Goal: Task Accomplishment & Management: Manage account settings

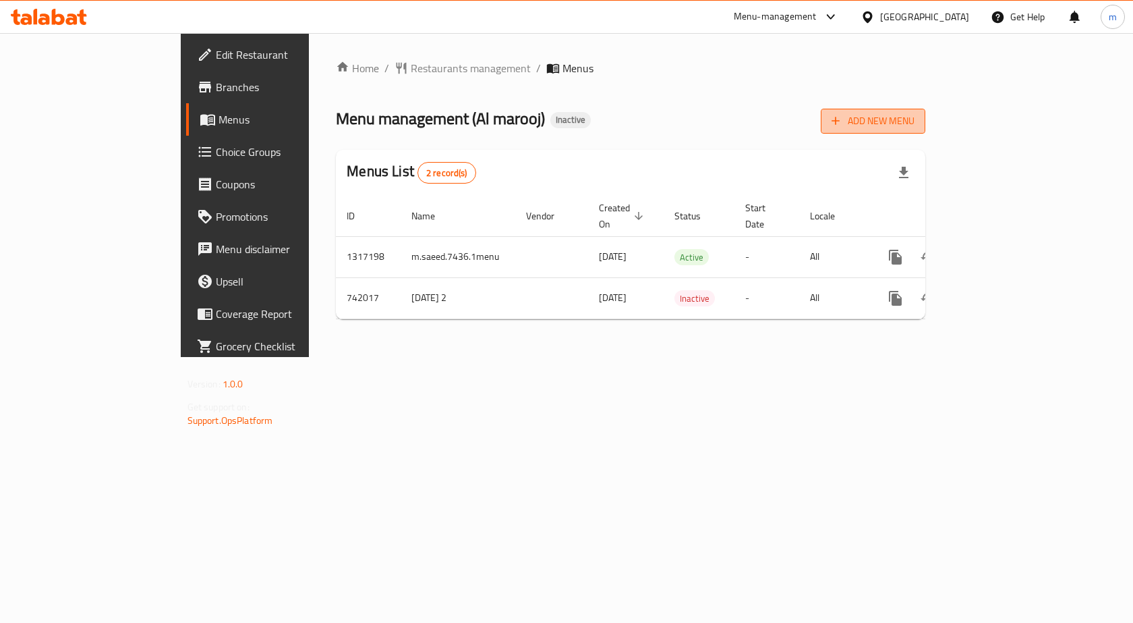
click at [925, 130] on button "Add New Menu" at bounding box center [873, 121] width 105 height 25
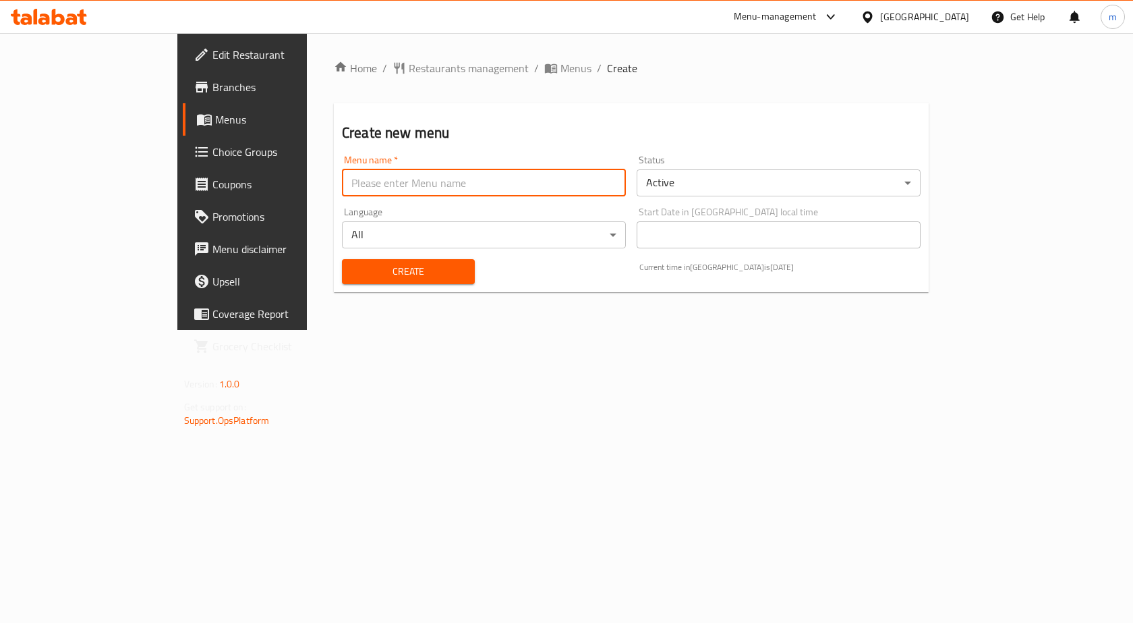
click at [411, 180] on input "text" at bounding box center [484, 182] width 284 height 27
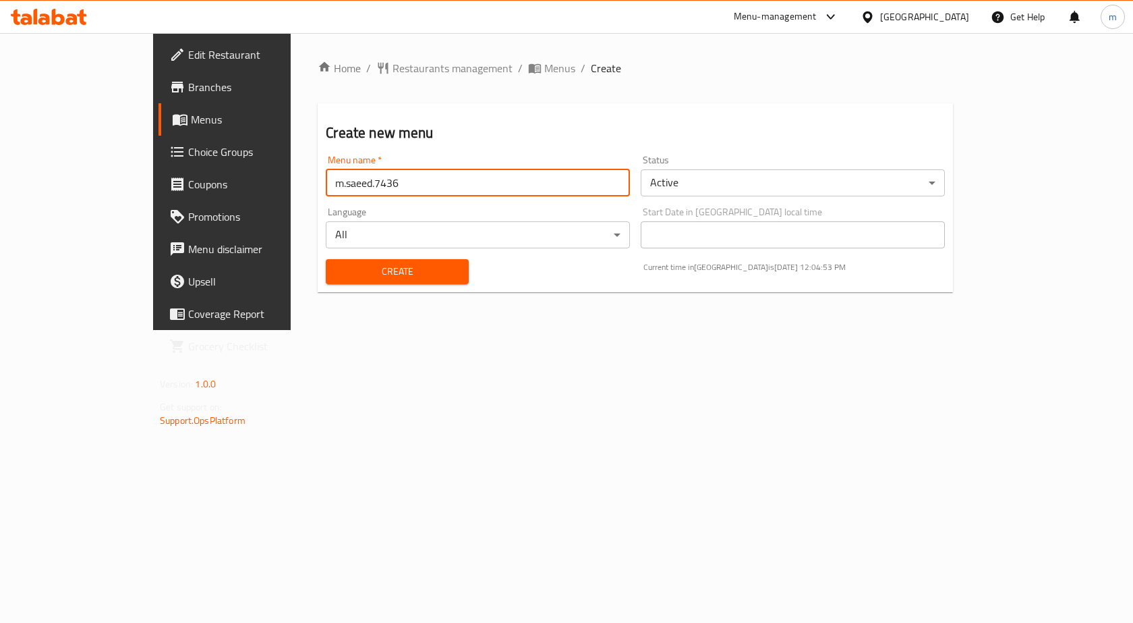
type input "m.saeed.7436"
click at [326, 259] on button "Create" at bounding box center [397, 271] width 142 height 25
type input "m.saeed.7436 2d m"
click at [326, 259] on button "Create" at bounding box center [397, 271] width 142 height 25
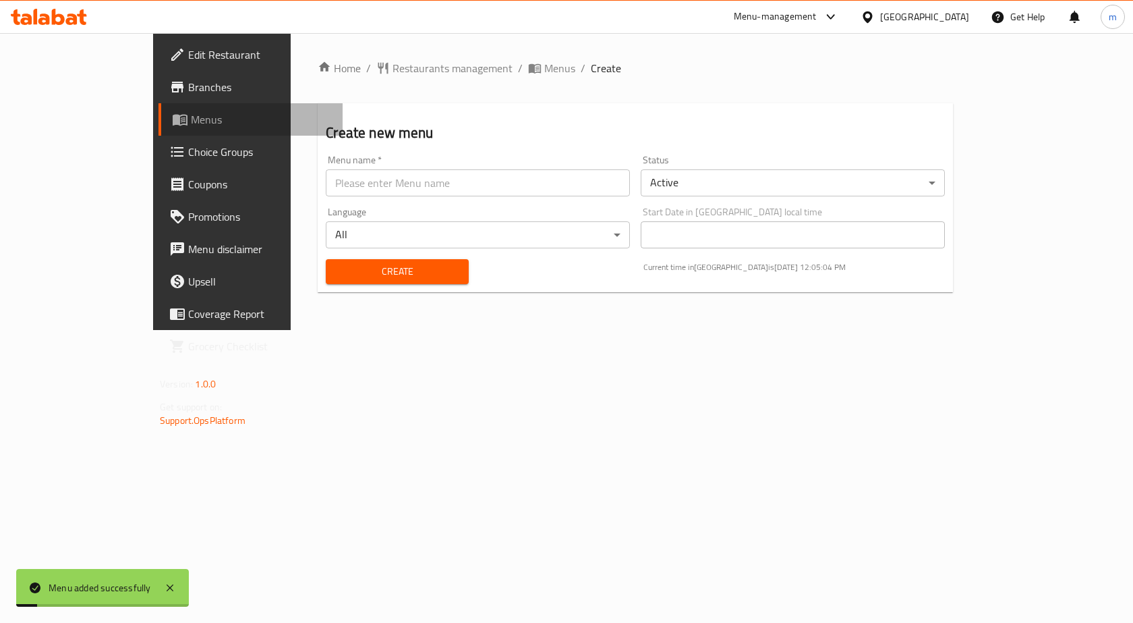
click at [191, 124] on span "Menus" at bounding box center [261, 119] width 141 height 16
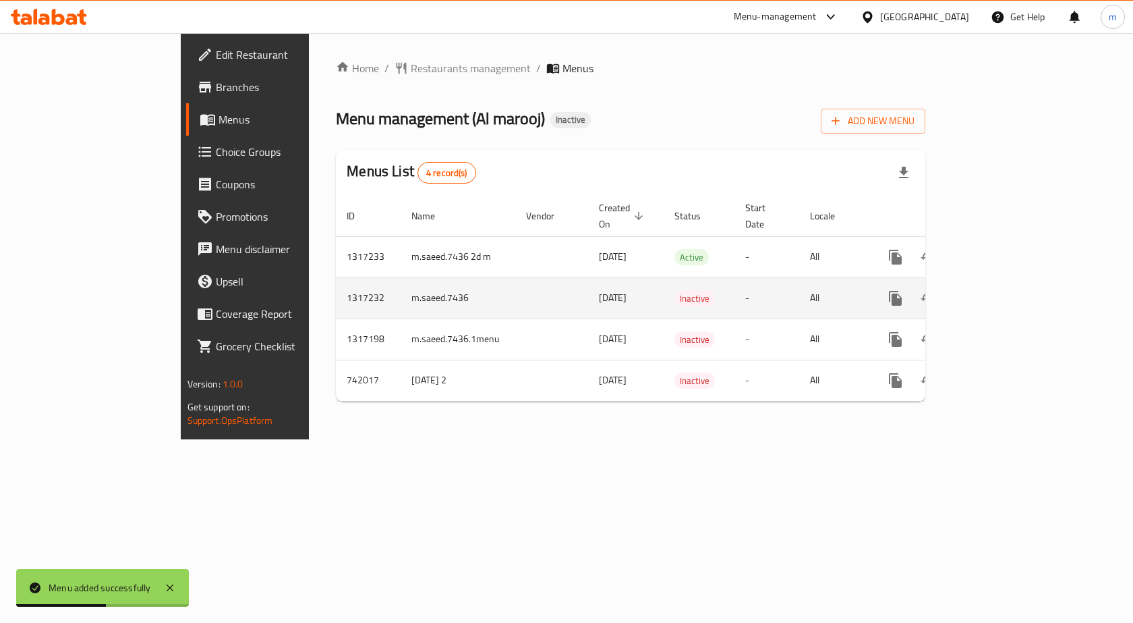
click at [401, 278] on td "m.saeed.7436" at bounding box center [458, 297] width 115 height 41
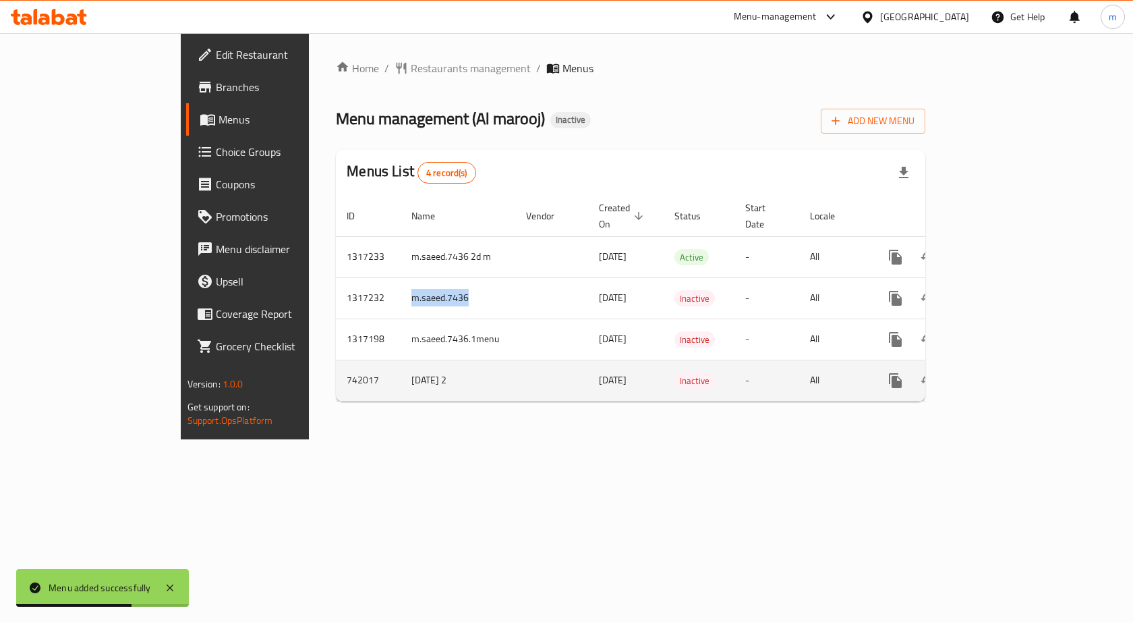
copy td "m.saeed.7436"
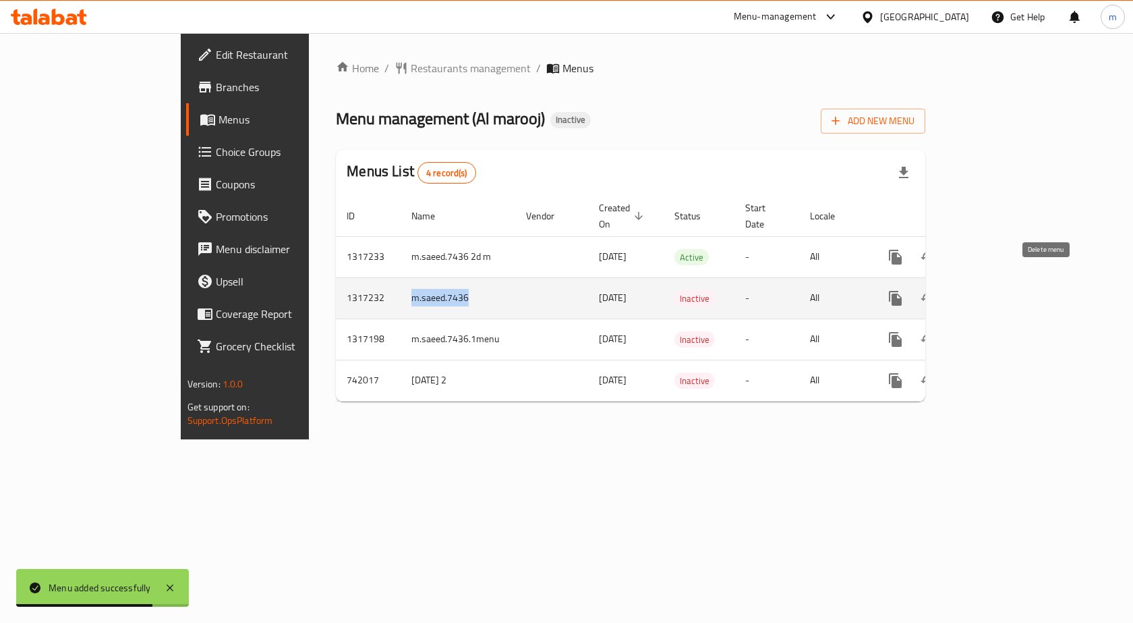
click at [969, 290] on icon "enhanced table" at bounding box center [960, 298] width 16 height 16
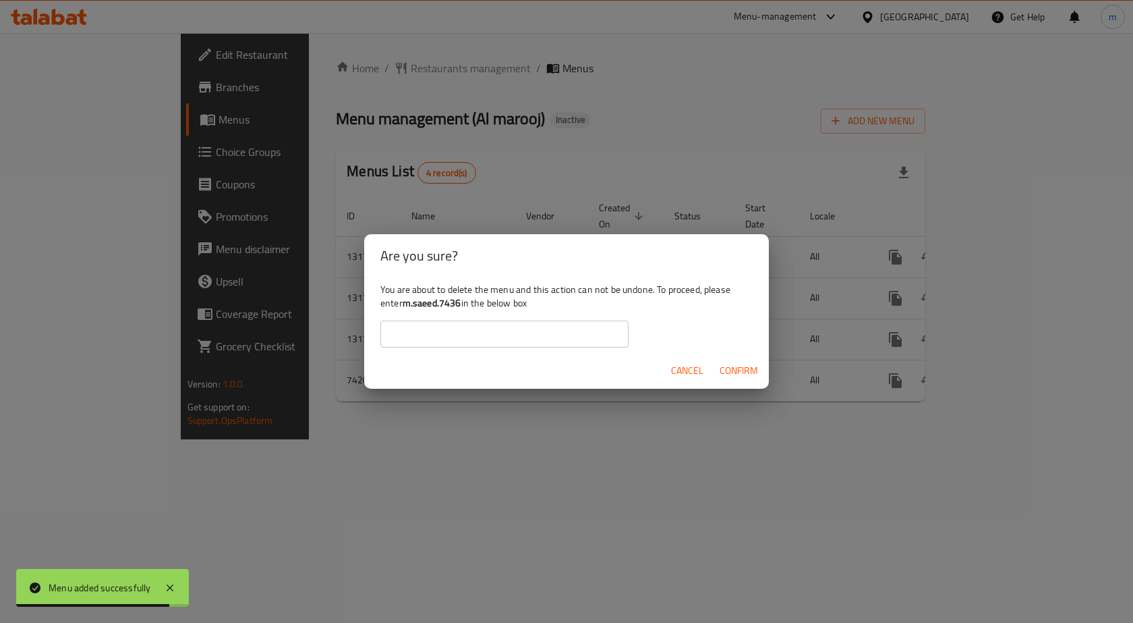
click at [500, 333] on input "text" at bounding box center [504, 333] width 248 height 27
paste input "m.saeed.7436"
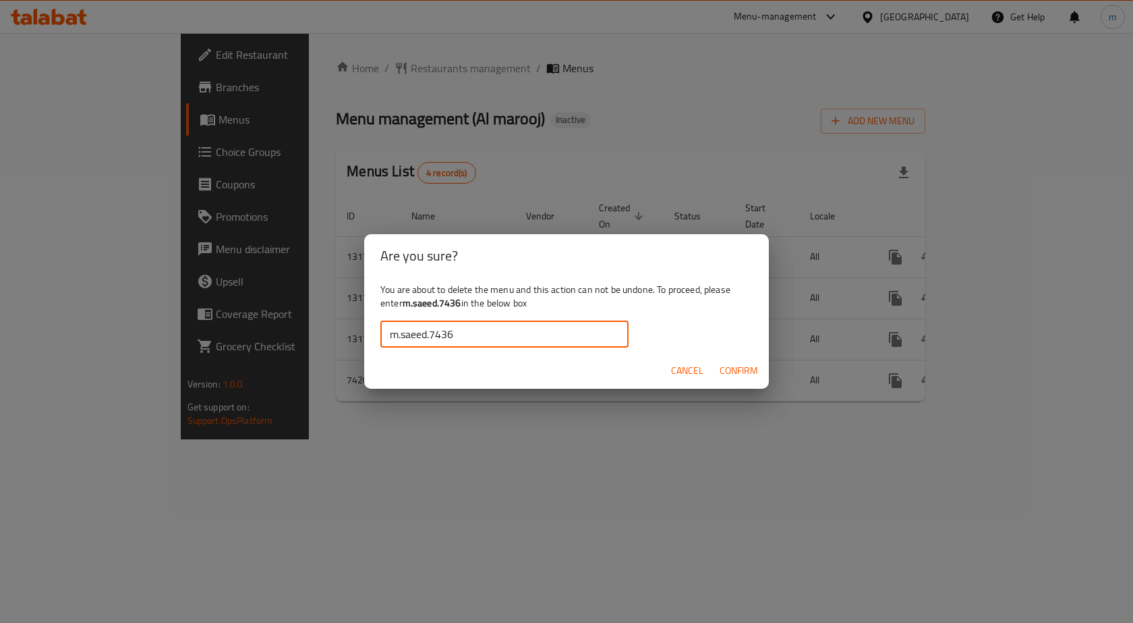
click at [391, 335] on input "m.saeed.7436" at bounding box center [504, 333] width 248 height 27
click at [487, 339] on input "m.saeed.7436" at bounding box center [504, 333] width 248 height 27
type input "m.saeed.7436"
click at [744, 372] on span "Confirm" at bounding box center [739, 370] width 38 height 17
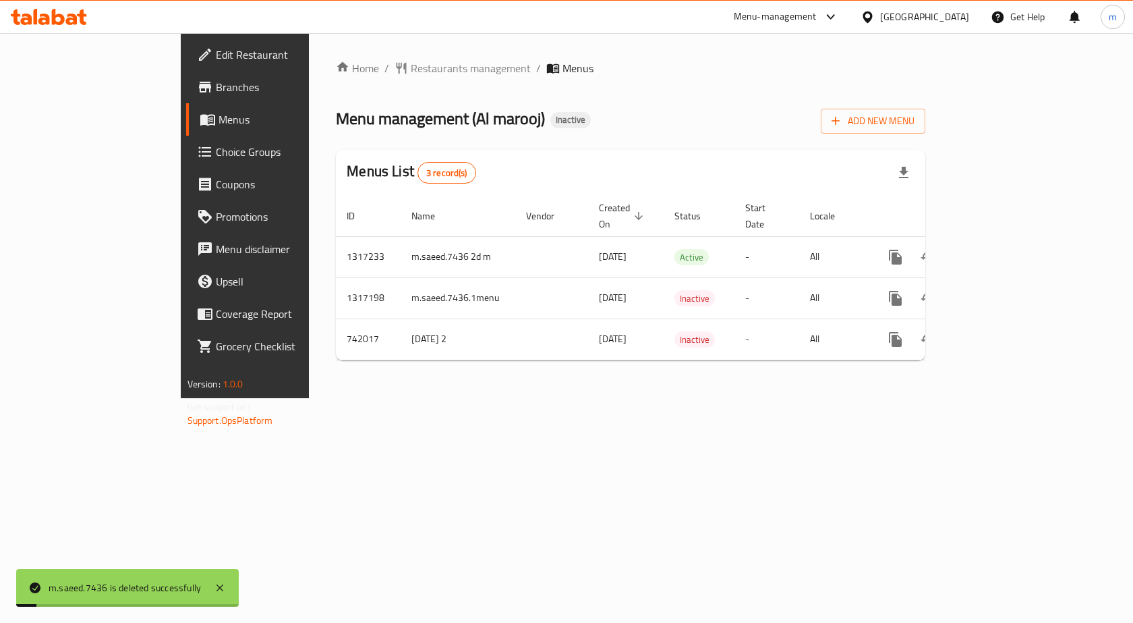
click at [621, 398] on div "Home / Restaurants management / Menus Menu management ( Al marooj ) Inactive Ad…" at bounding box center [630, 215] width 643 height 365
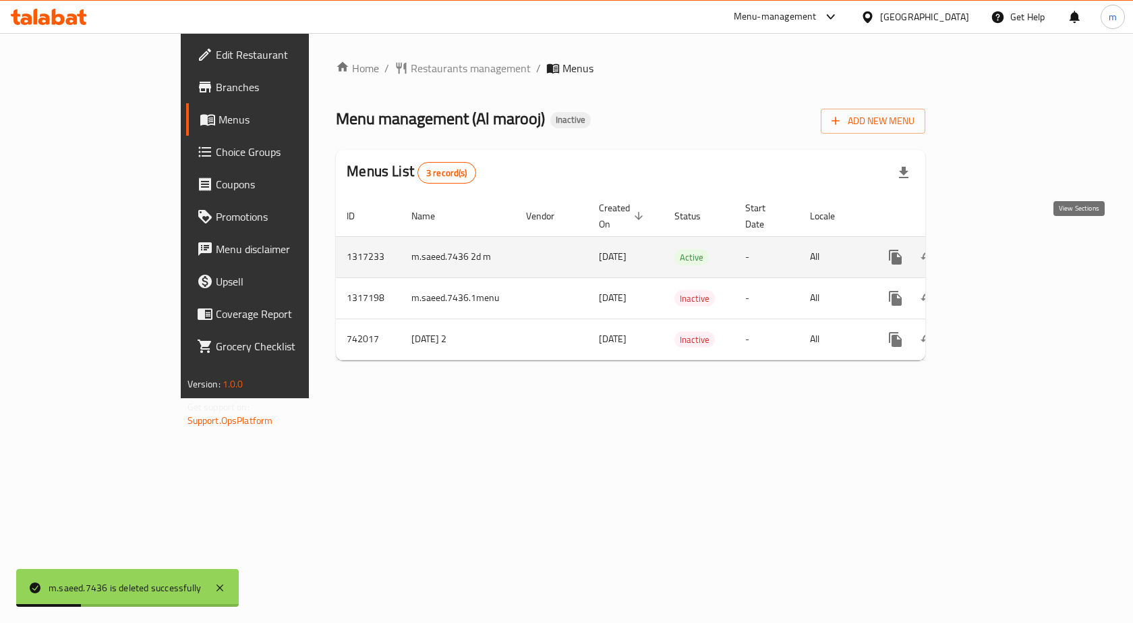
click at [999, 251] on icon "enhanced table" at bounding box center [993, 257] width 12 height 12
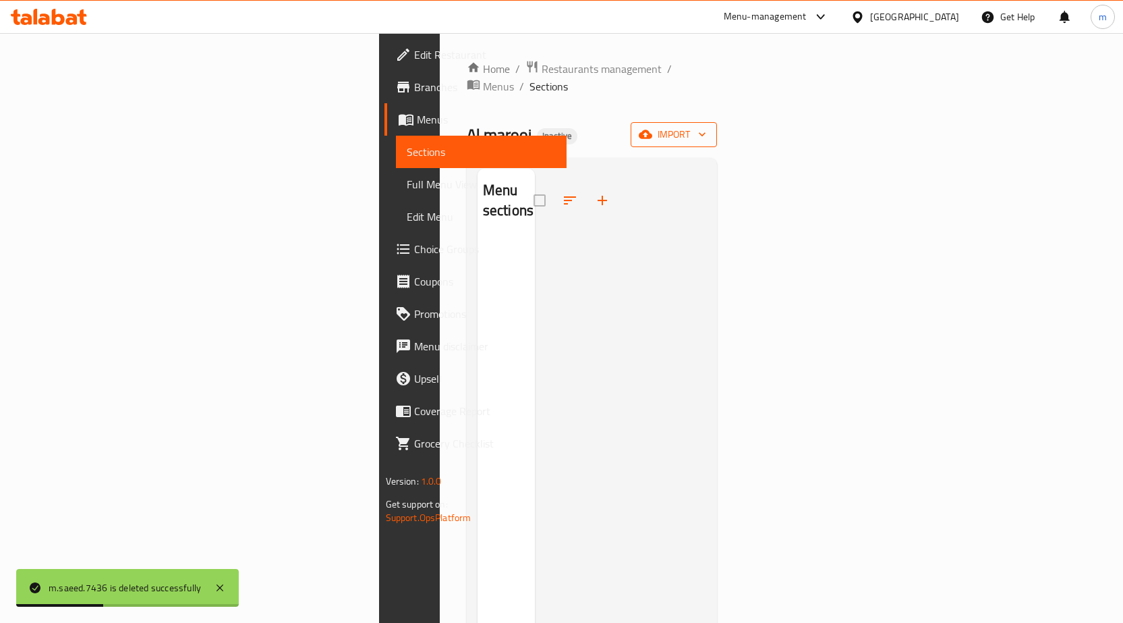
click at [706, 126] on span "import" at bounding box center [673, 134] width 65 height 17
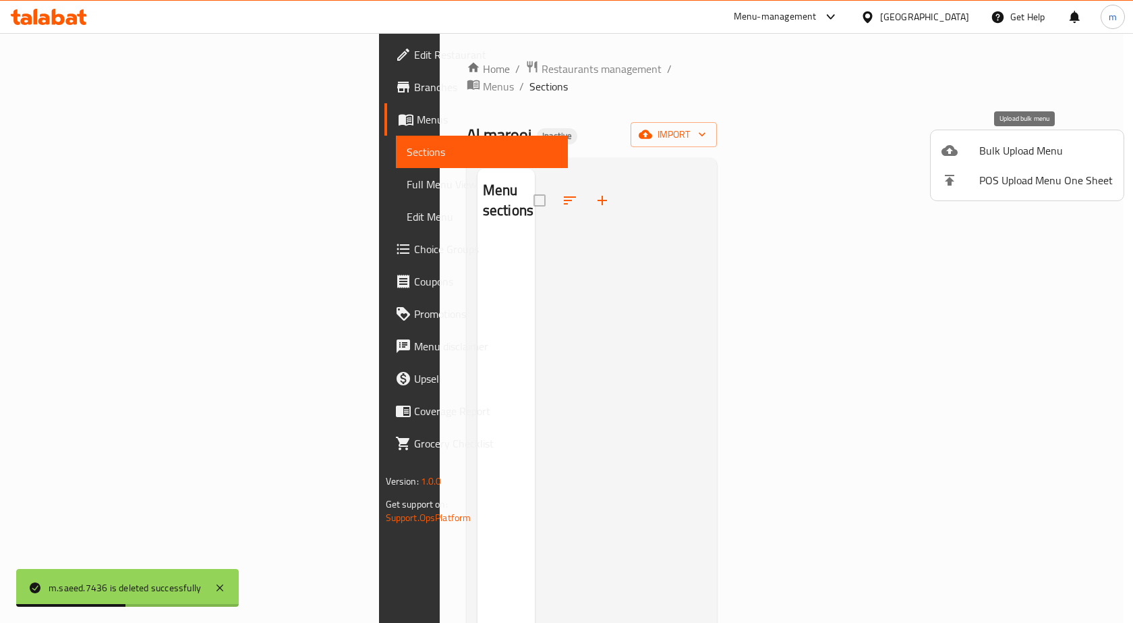
click at [1027, 154] on span "Bulk Upload Menu" at bounding box center [1046, 150] width 134 height 16
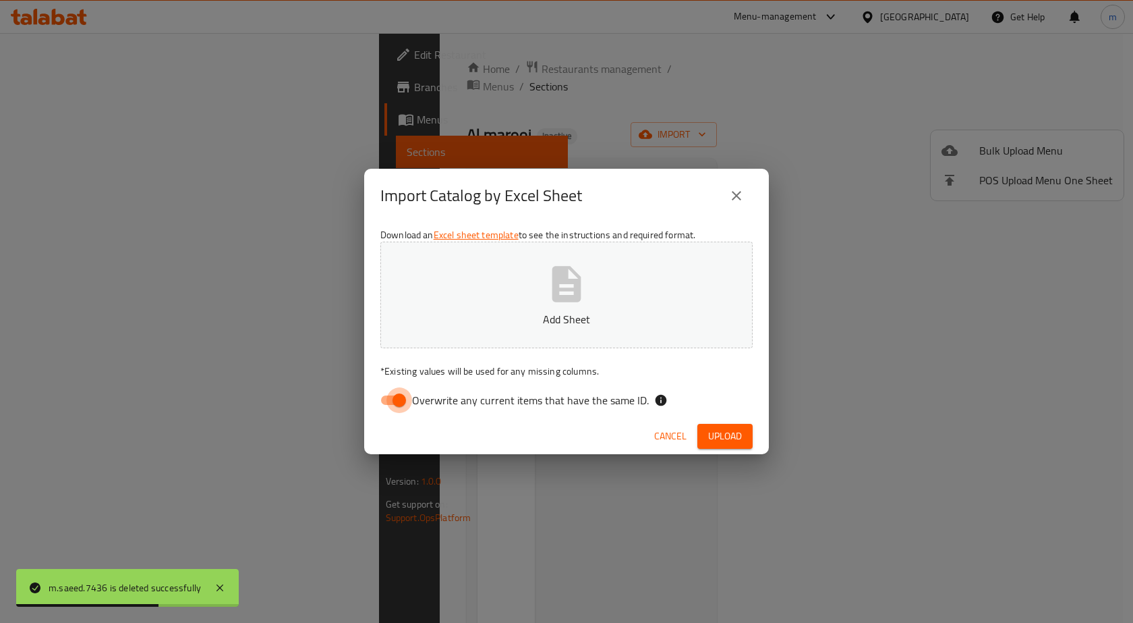
click at [390, 407] on input "Overwrite any current items that have the same ID." at bounding box center [399, 400] width 77 height 26
checkbox input "false"
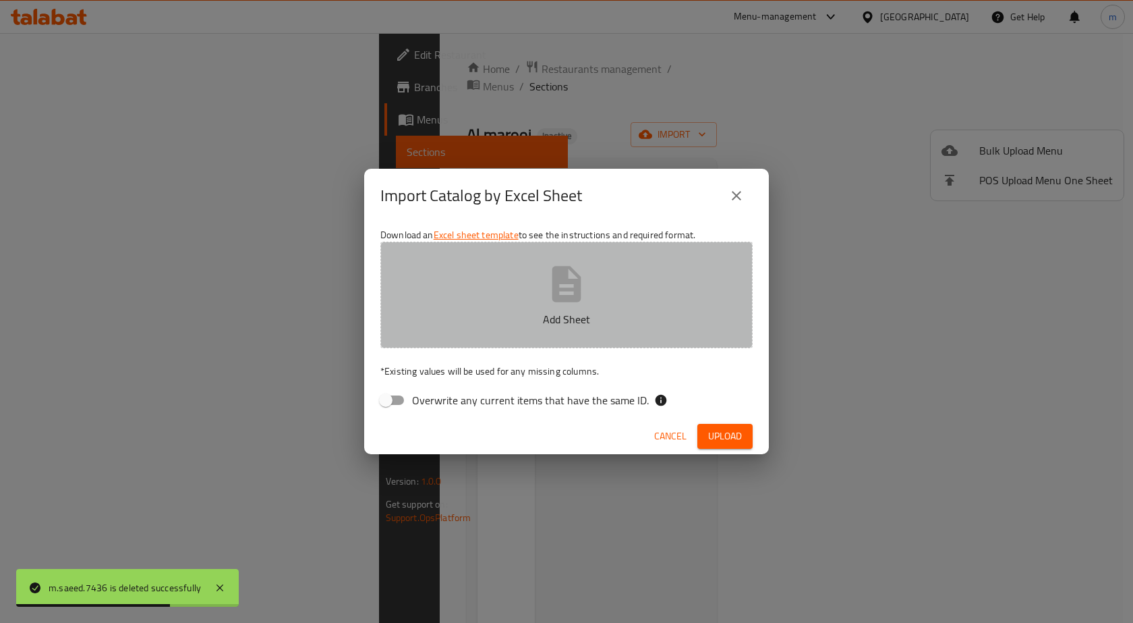
click at [445, 345] on button "Add Sheet" at bounding box center [566, 294] width 372 height 107
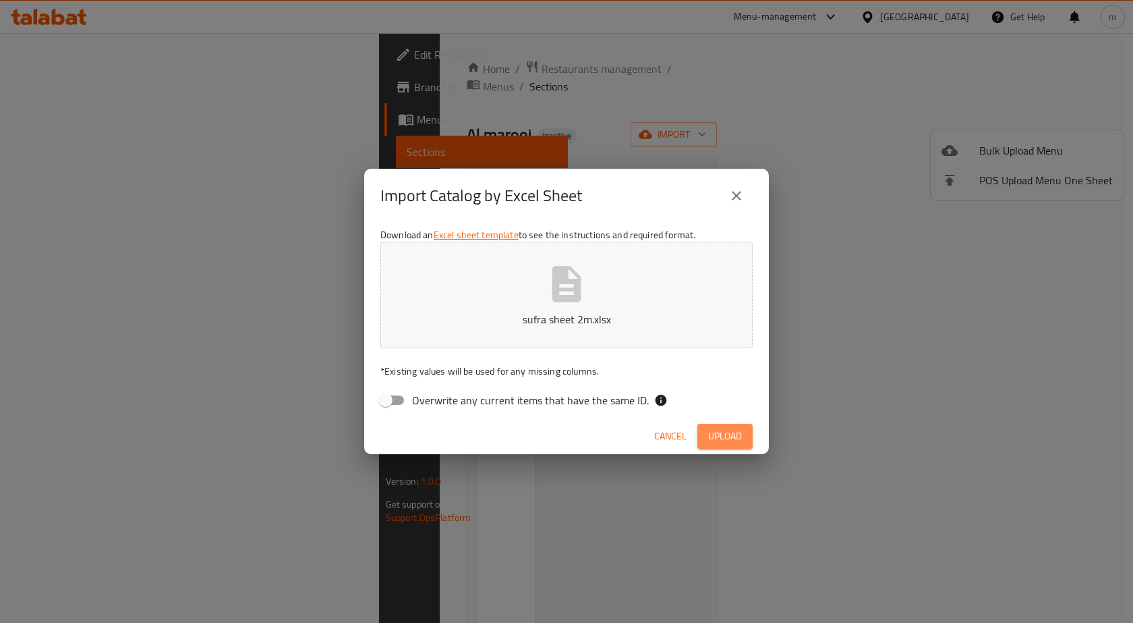
click at [718, 432] on span "Upload" at bounding box center [725, 436] width 34 height 17
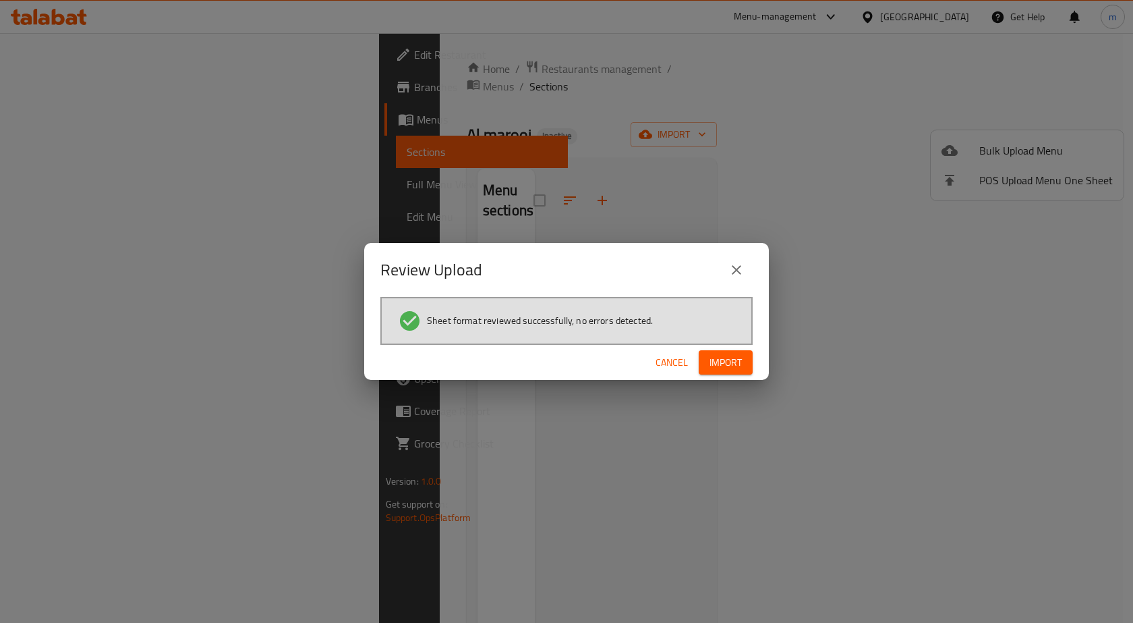
click at [726, 358] on span "Import" at bounding box center [726, 362] width 32 height 17
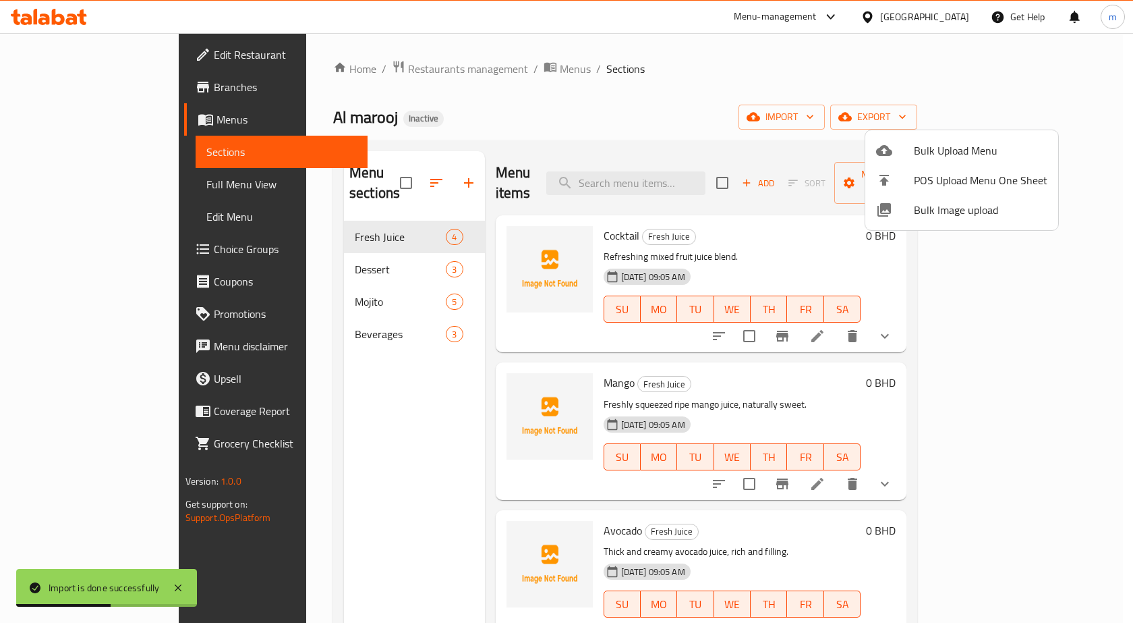
click at [48, 183] on div at bounding box center [566, 311] width 1133 height 623
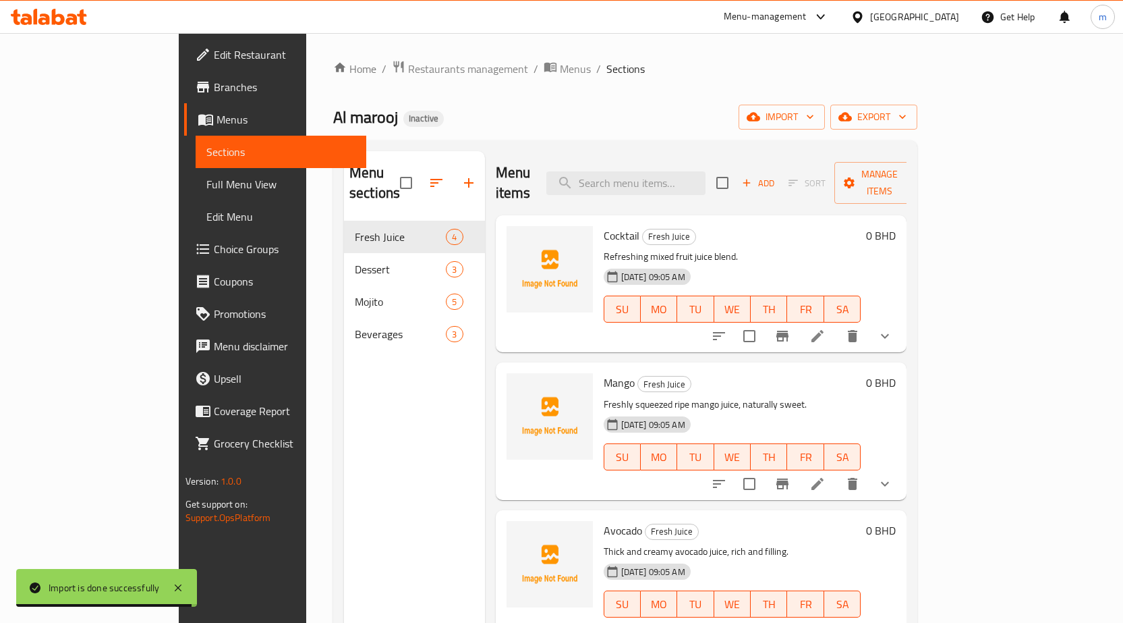
click at [196, 194] on link "Full Menu View" at bounding box center [281, 184] width 171 height 32
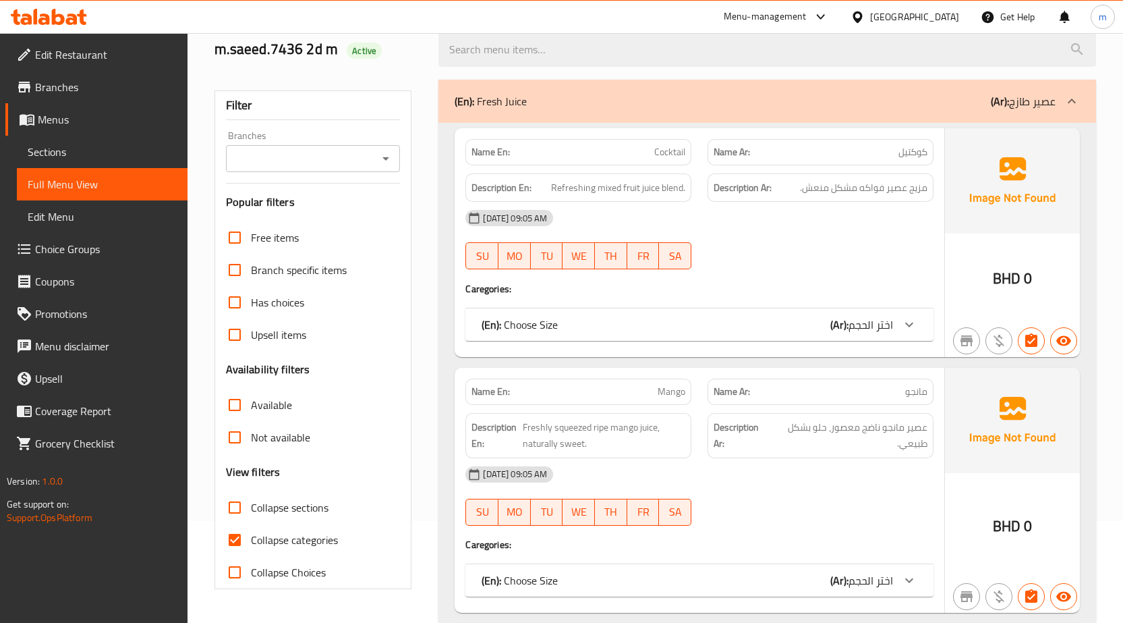
scroll to position [270, 0]
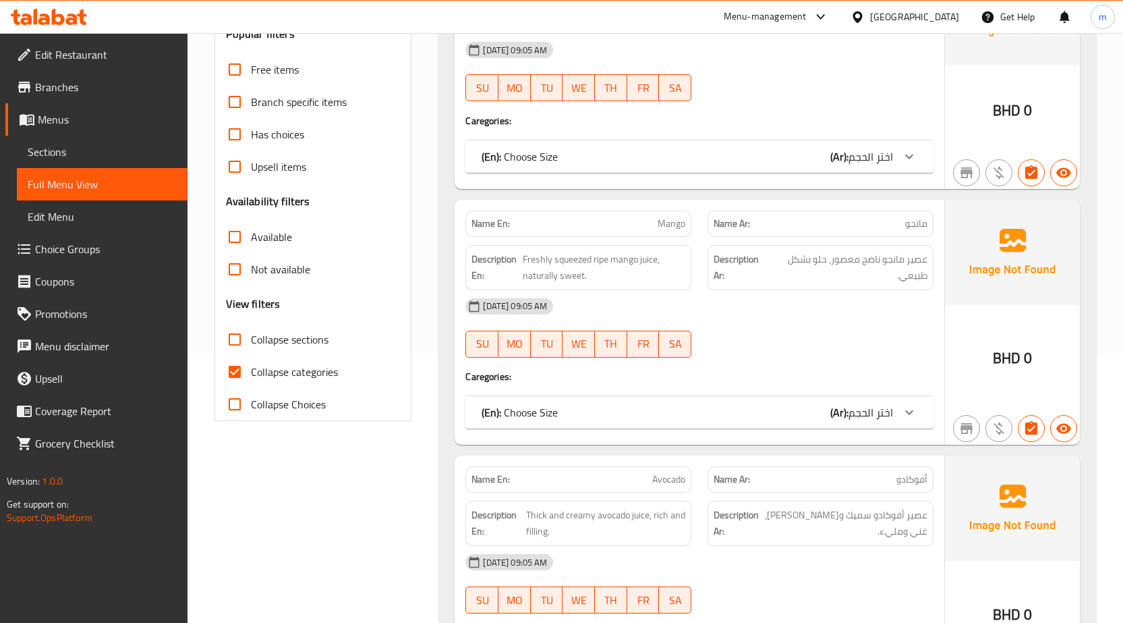
click at [234, 370] on input "Collapse categories" at bounding box center [235, 371] width 32 height 32
checkbox input "false"
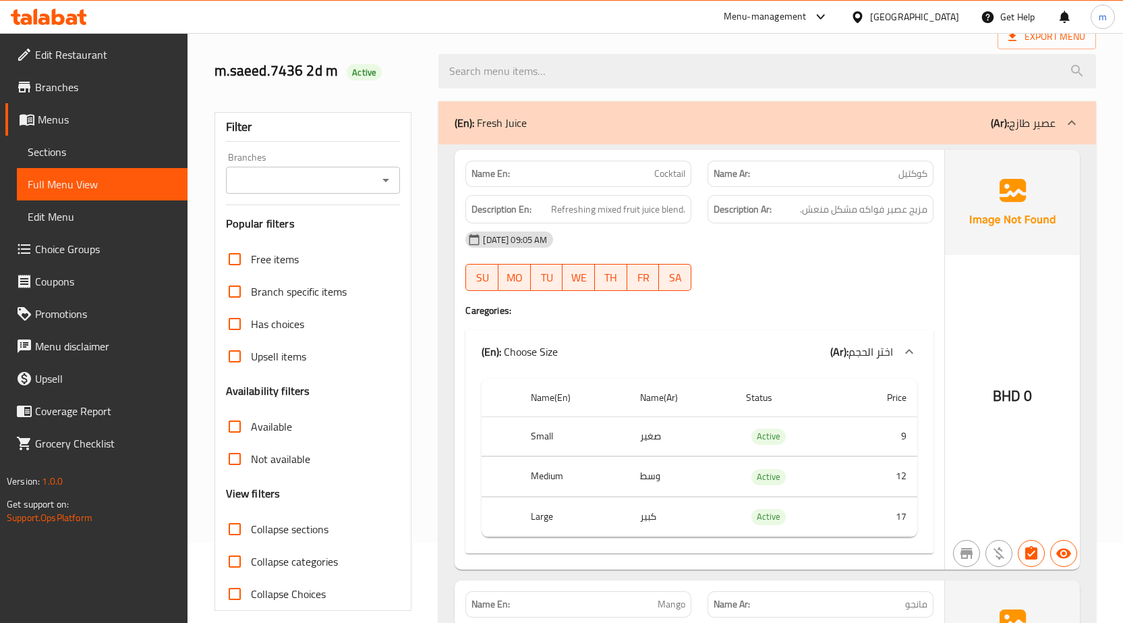
scroll to position [81, 0]
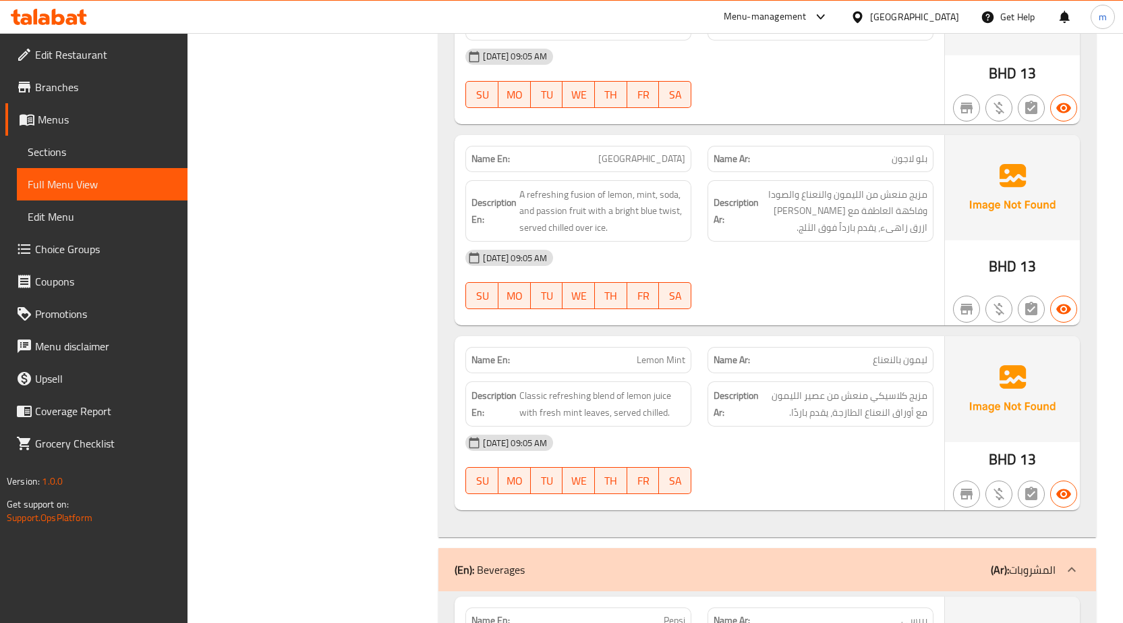
scroll to position [3040, 0]
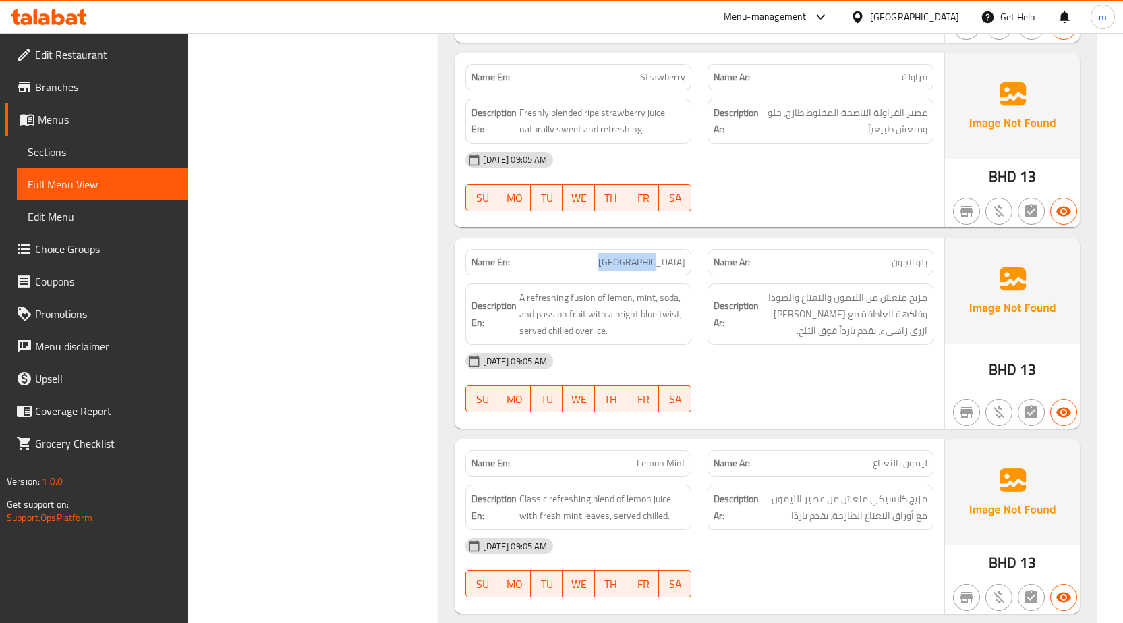
drag, startPoint x: 587, startPoint y: 262, endPoint x: 688, endPoint y: 256, distance: 101.4
click at [688, 256] on div "Name En: [GEOGRAPHIC_DATA]" at bounding box center [578, 262] width 226 height 26
copy span "[GEOGRAPHIC_DATA]"
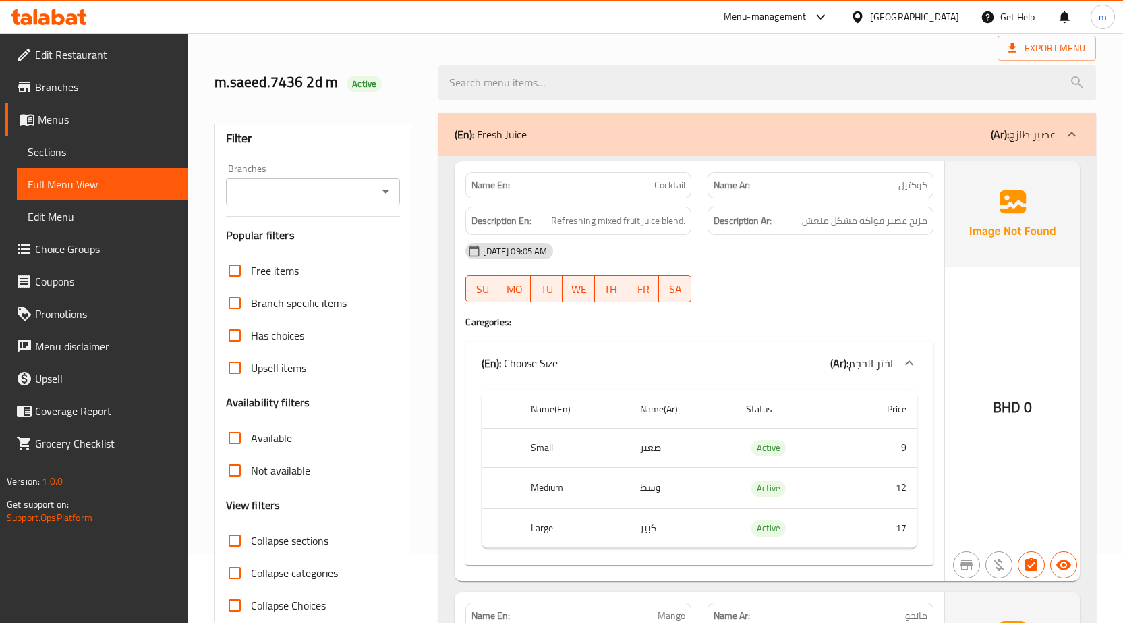
scroll to position [0, 0]
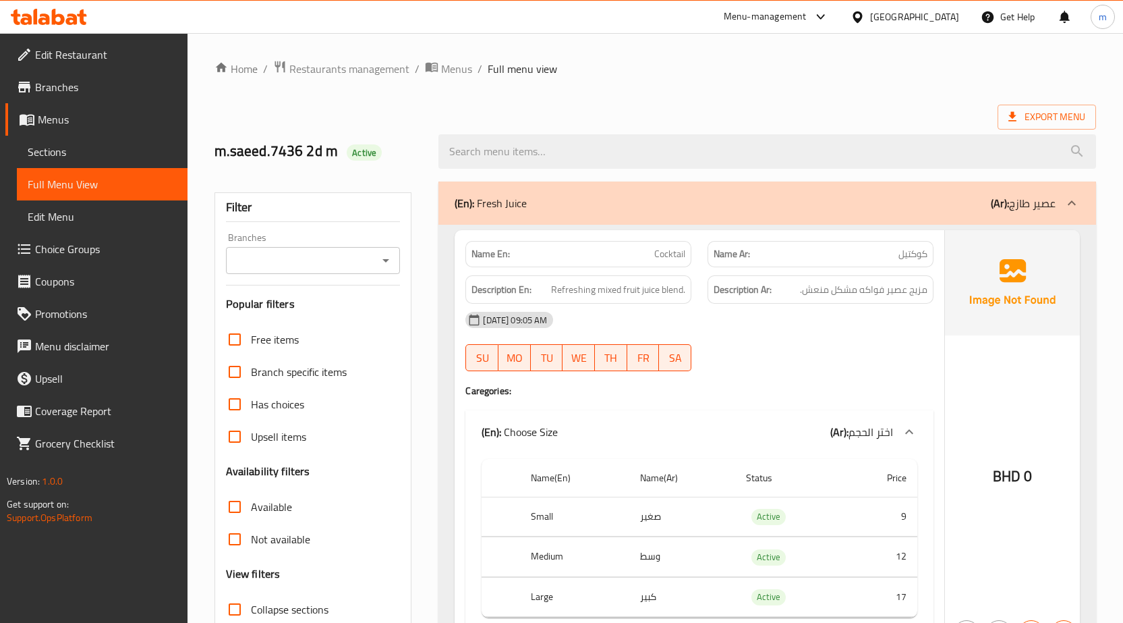
click at [94, 154] on span "Sections" at bounding box center [102, 152] width 149 height 16
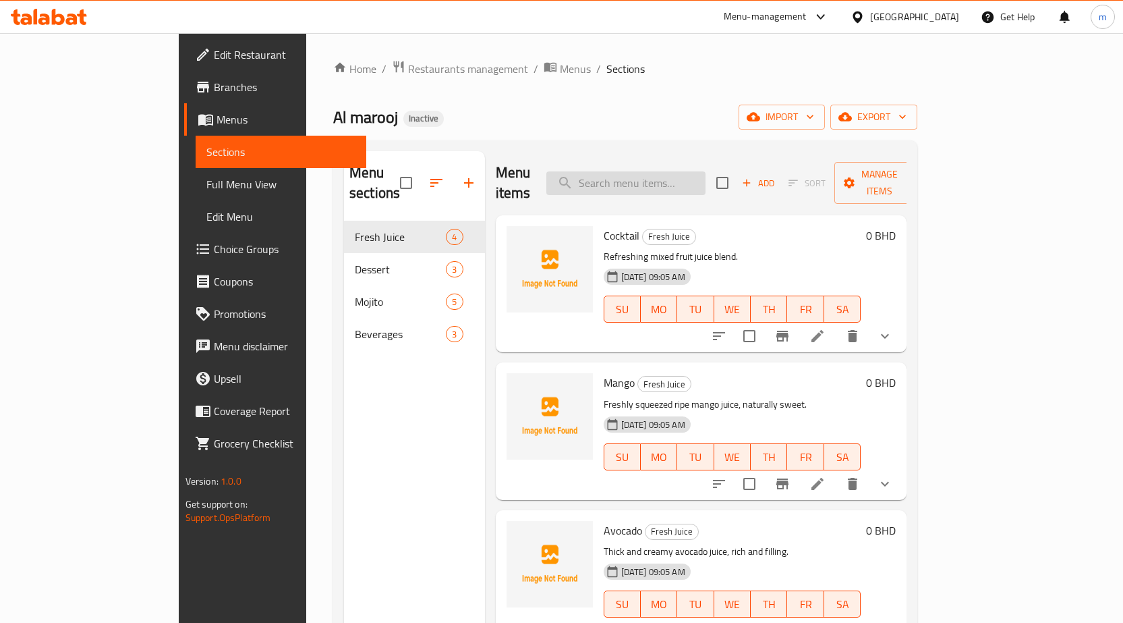
click at [670, 171] on input "search" at bounding box center [625, 183] width 159 height 24
paste input "[GEOGRAPHIC_DATA]"
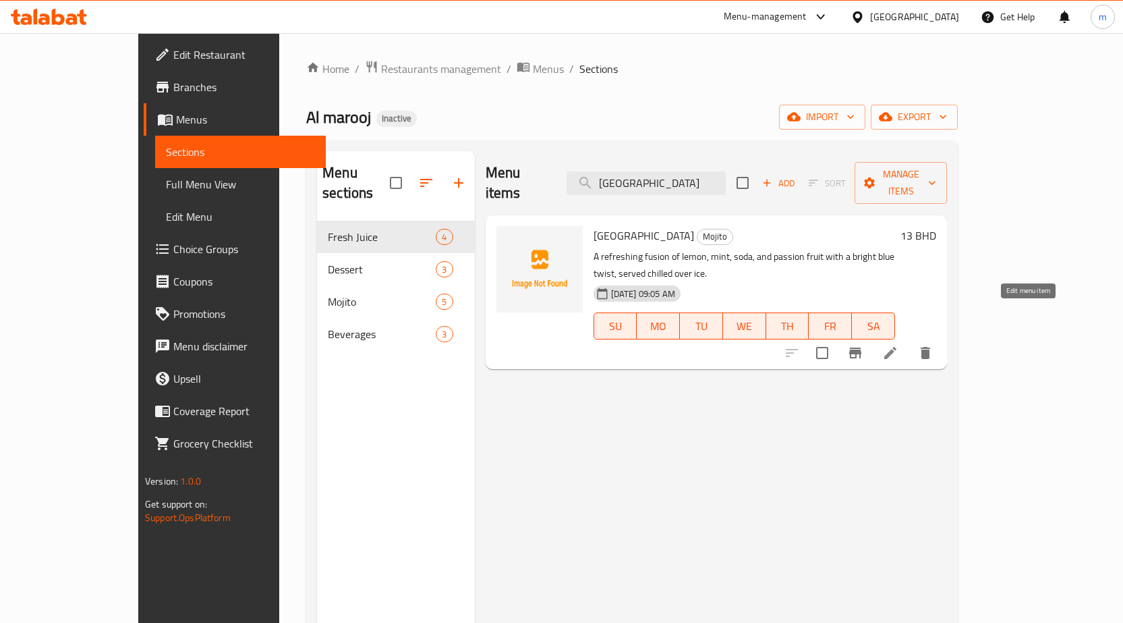
type input "[GEOGRAPHIC_DATA]"
click at [898, 345] on icon at bounding box center [890, 353] width 16 height 16
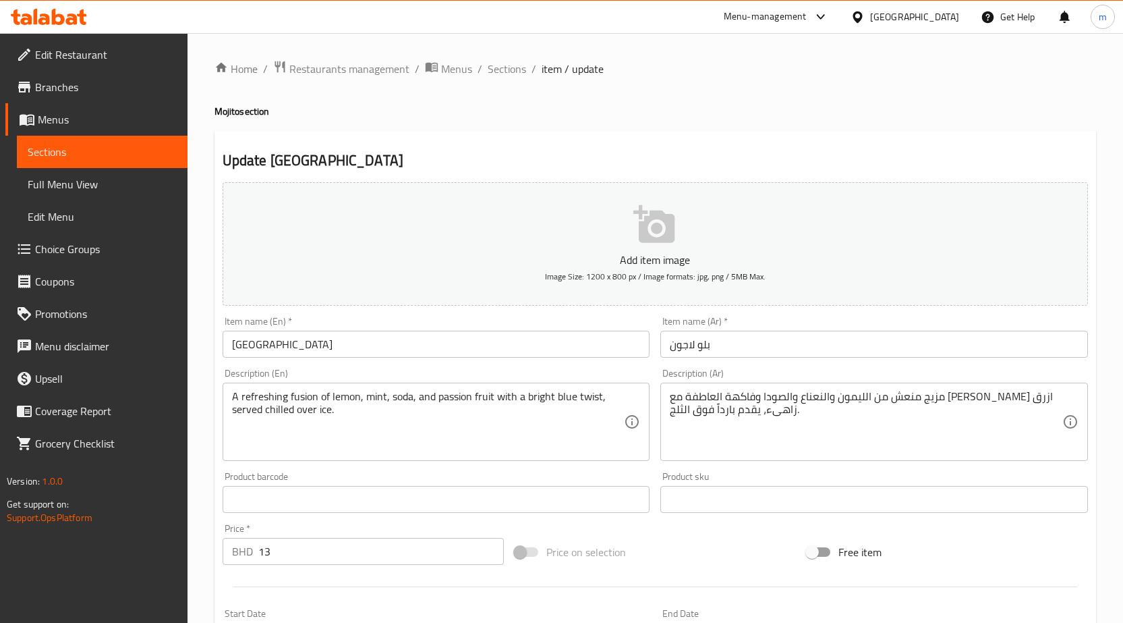
scroll to position [202, 0]
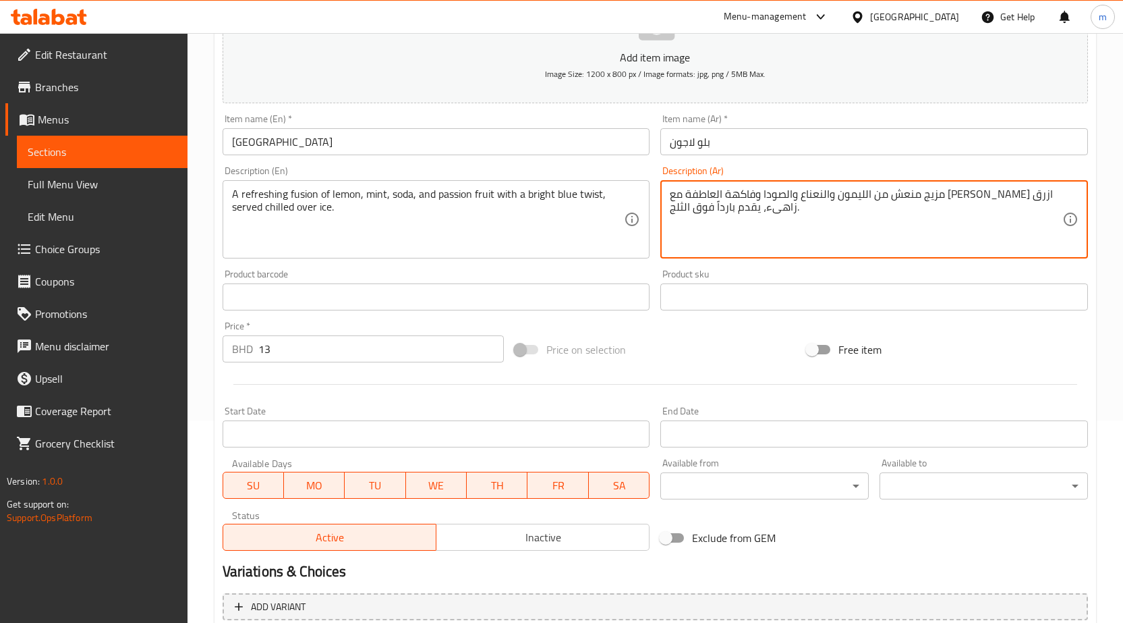
drag, startPoint x: 800, startPoint y: 192, endPoint x: 868, endPoint y: 187, distance: 68.3
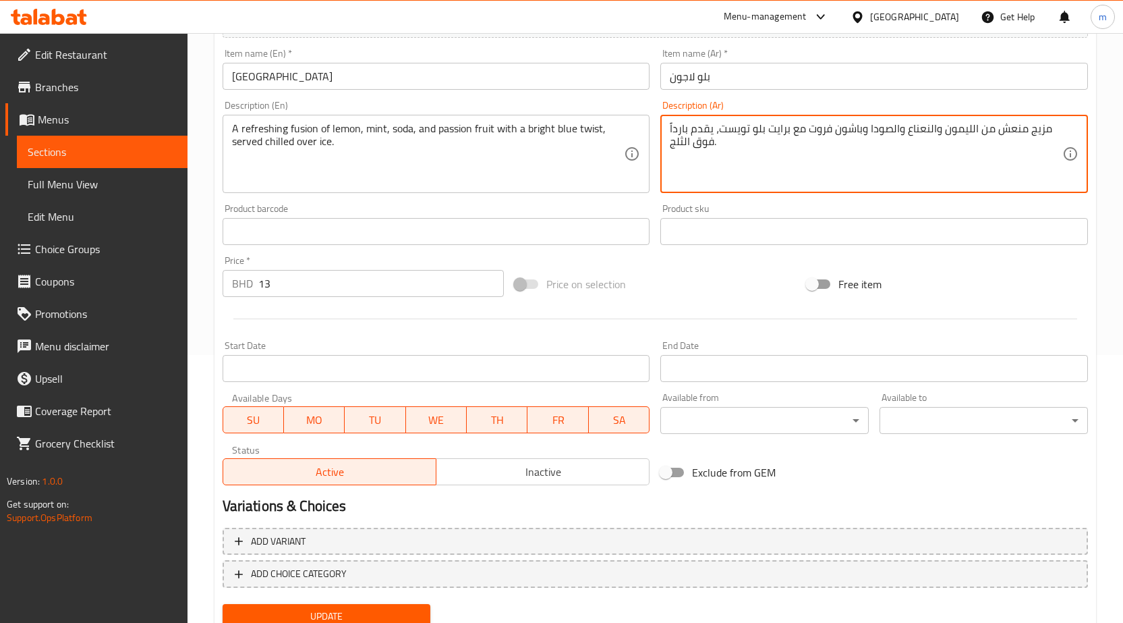
scroll to position [320, 0]
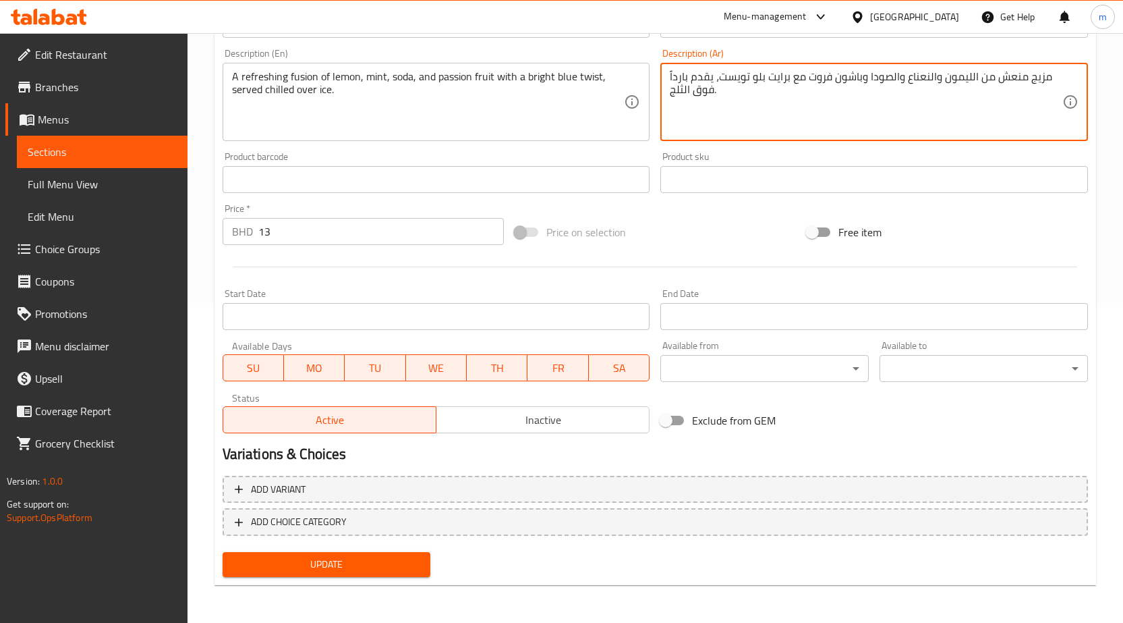
type textarea "مزيج منعش من الليمون والنعناع والصودا وباشون فروت مع برايت بلو تويست، يقدم بارد…"
click at [370, 558] on span "Update" at bounding box center [326, 564] width 187 height 17
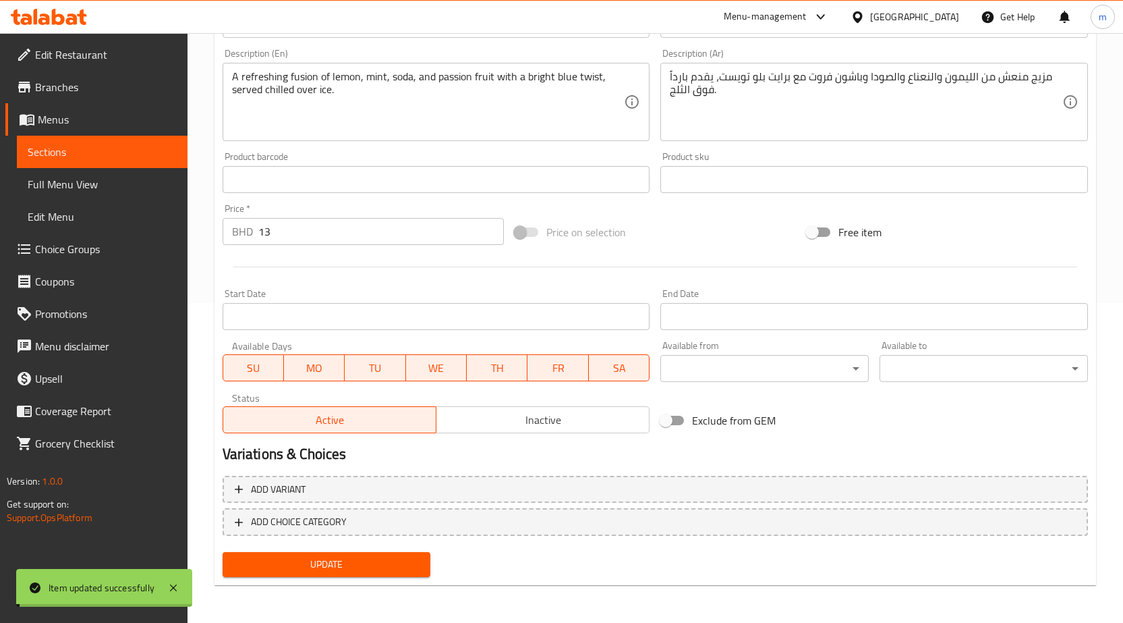
click at [107, 182] on span "Full Menu View" at bounding box center [102, 184] width 149 height 16
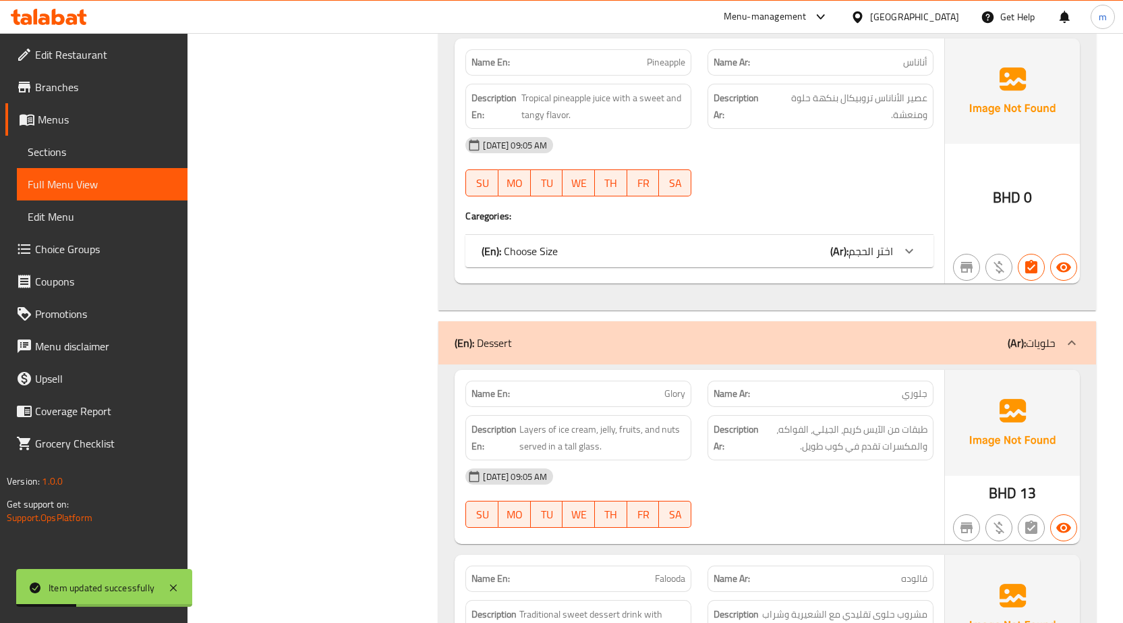
scroll to position [1062, 0]
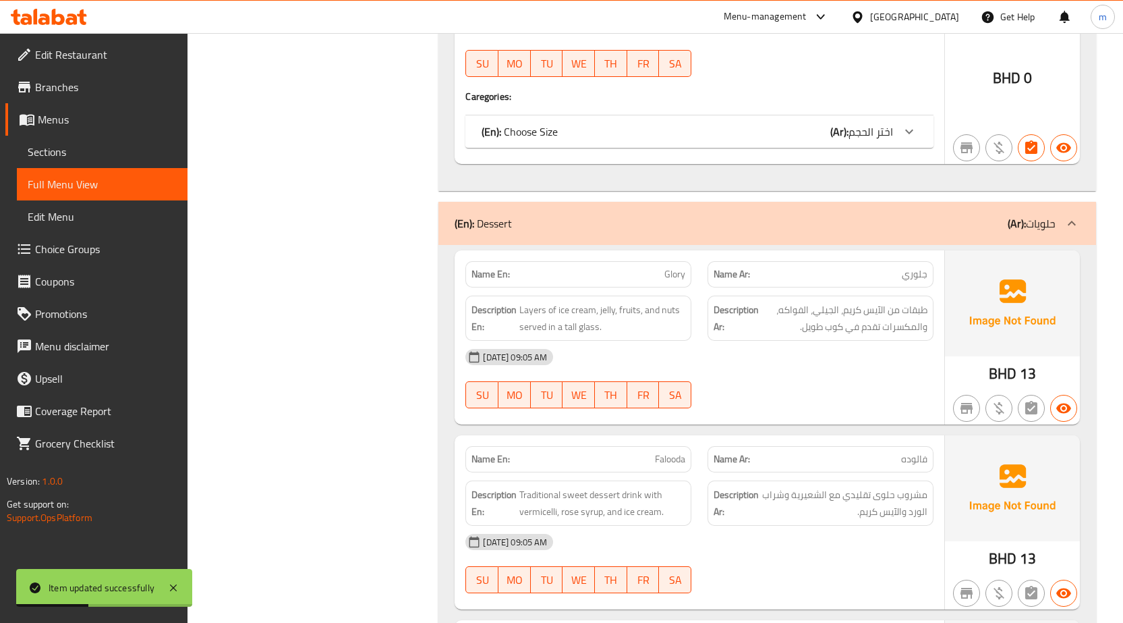
click at [57, 177] on span "Full Menu View" at bounding box center [102, 184] width 149 height 16
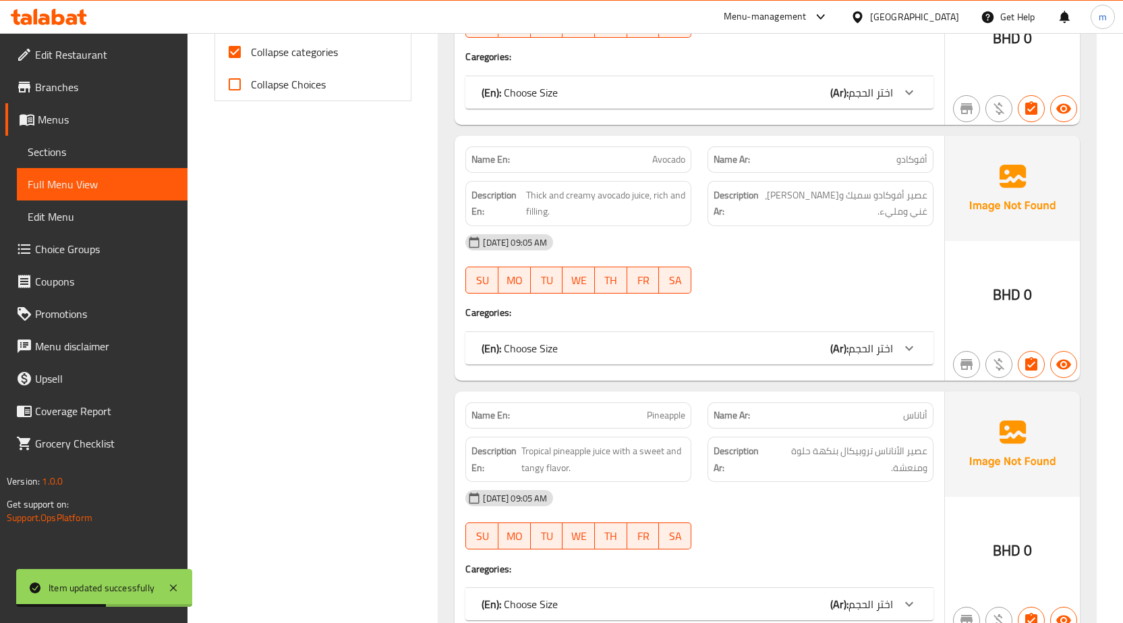
scroll to position [252, 0]
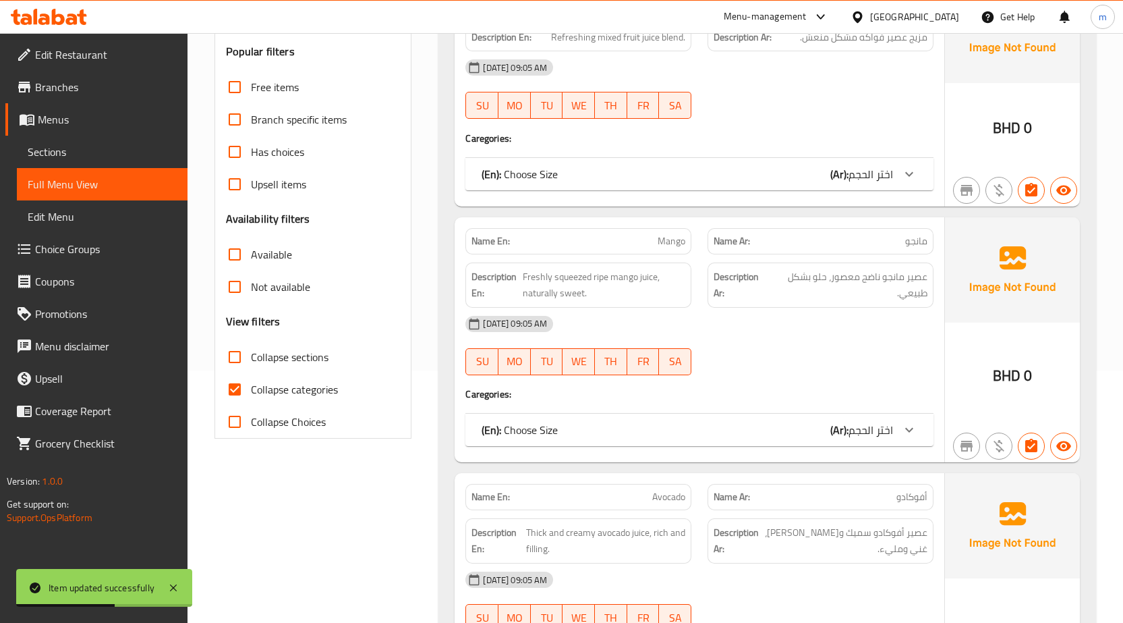
click at [291, 386] on span "Collapse categories" at bounding box center [294, 389] width 87 height 16
click at [251, 386] on input "Collapse categories" at bounding box center [235, 389] width 32 height 32
checkbox input "false"
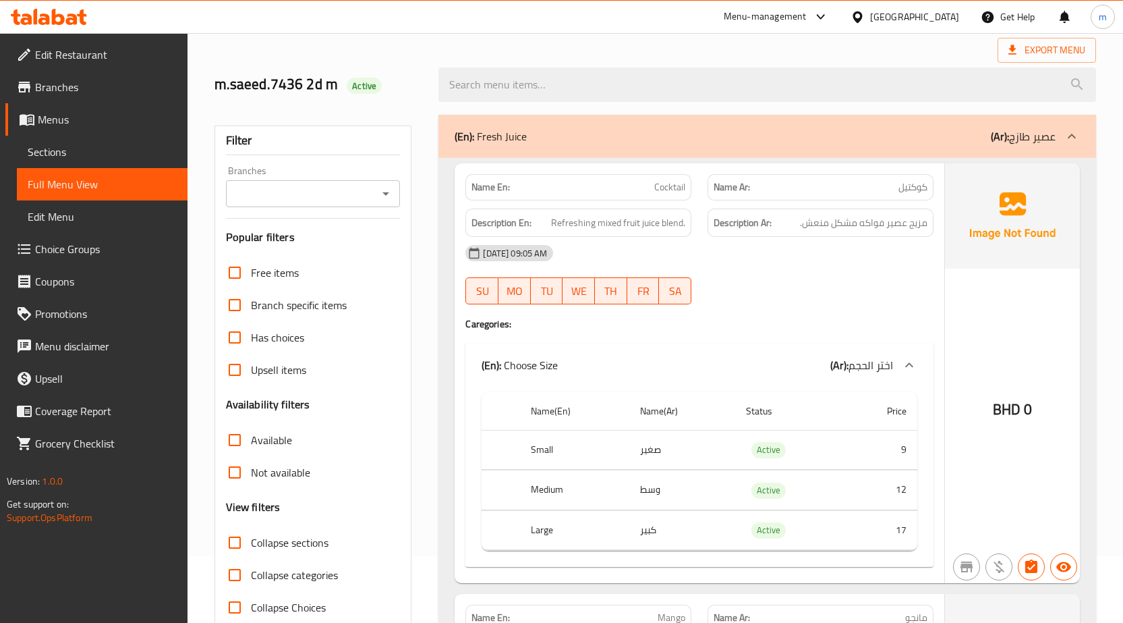
scroll to position [0, 0]
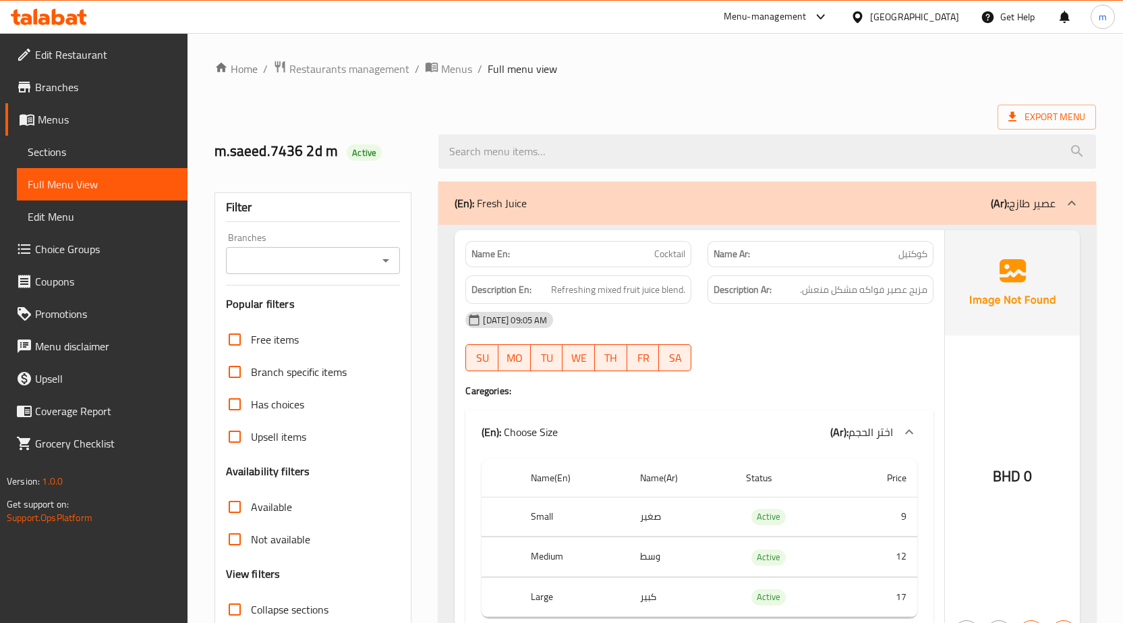
click at [795, 109] on div "Export Menu" at bounding box center [655, 117] width 882 height 25
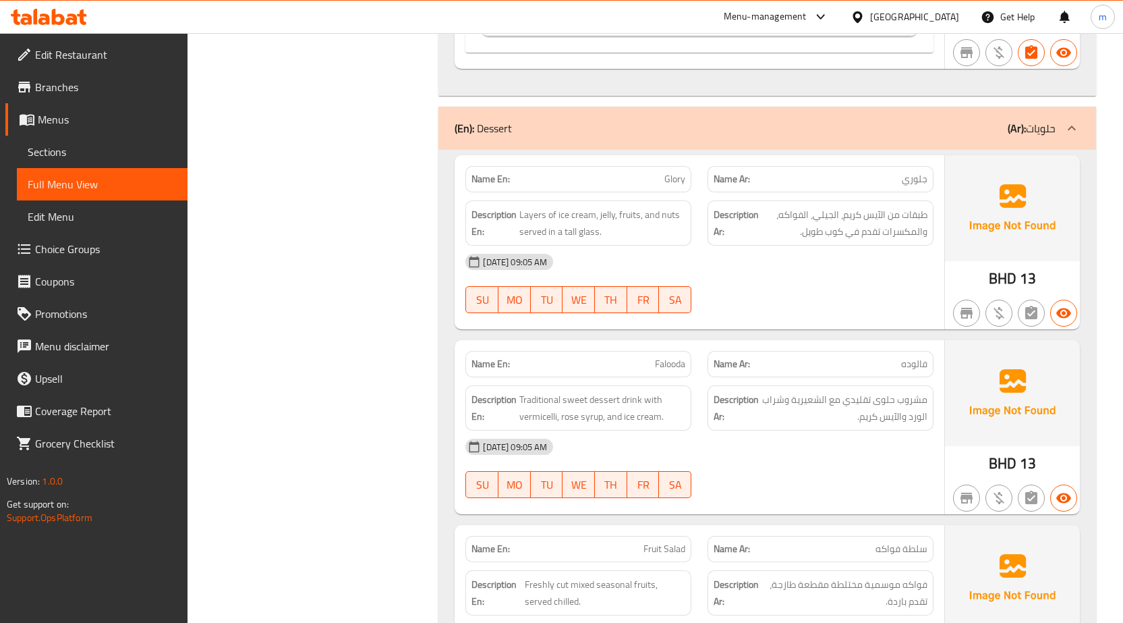
scroll to position [2009, 0]
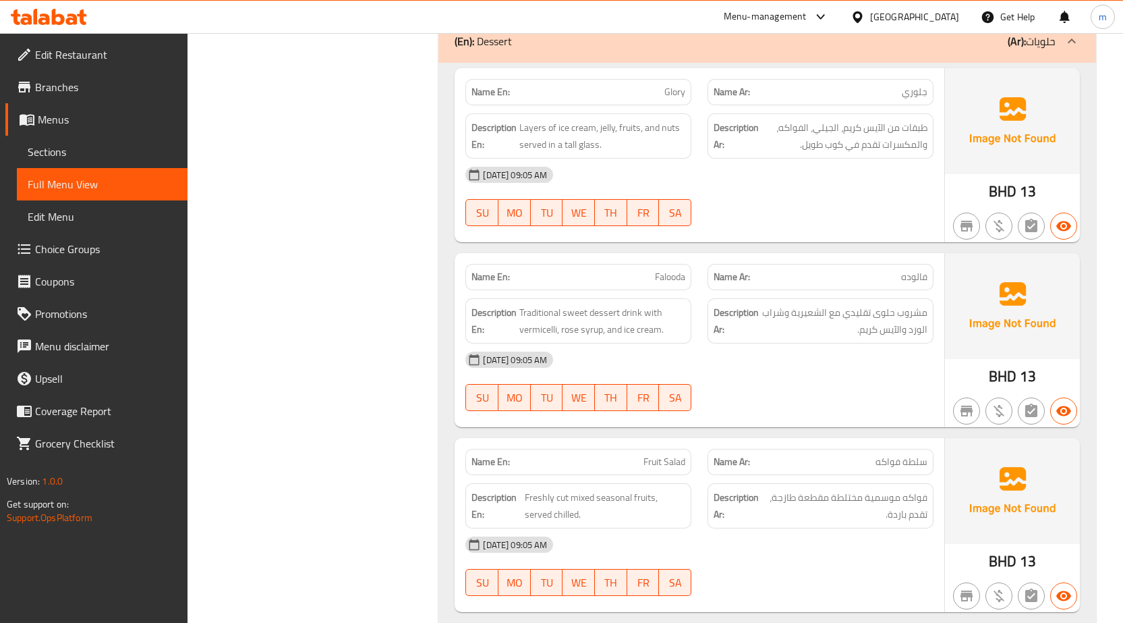
click at [655, 282] on span "Falooda" at bounding box center [670, 277] width 30 height 14
click at [658, 279] on span "Falooda" at bounding box center [670, 277] width 30 height 14
copy span "Falooda"
click at [65, 152] on span "Sections" at bounding box center [102, 152] width 149 height 16
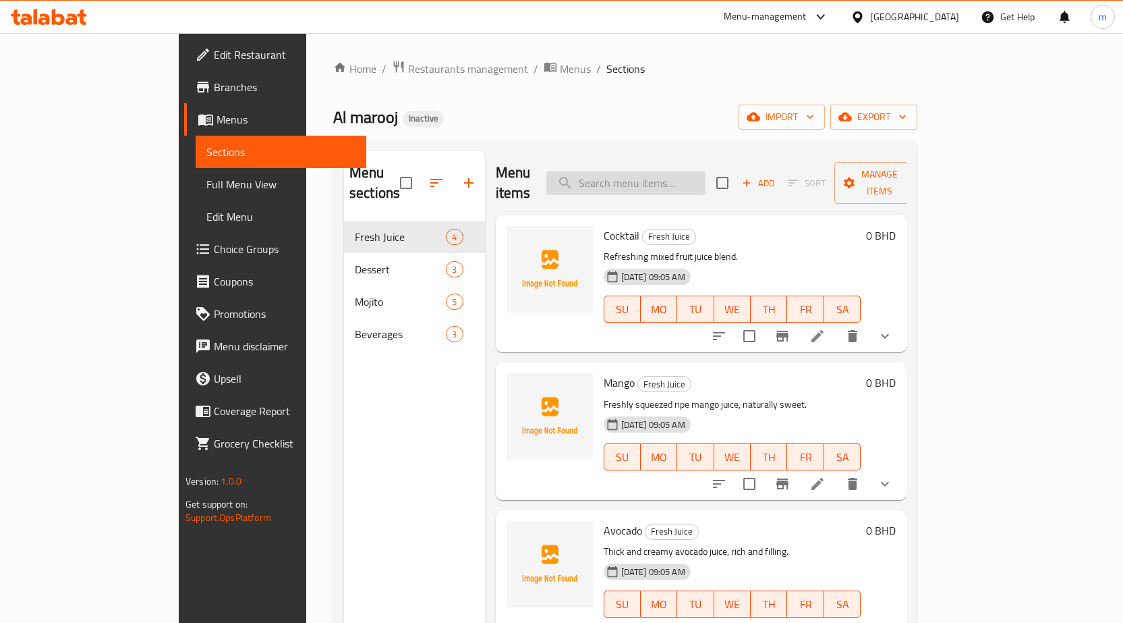
click at [699, 171] on input "search" at bounding box center [625, 183] width 159 height 24
paste input "Falooda"
type input "Falooda"
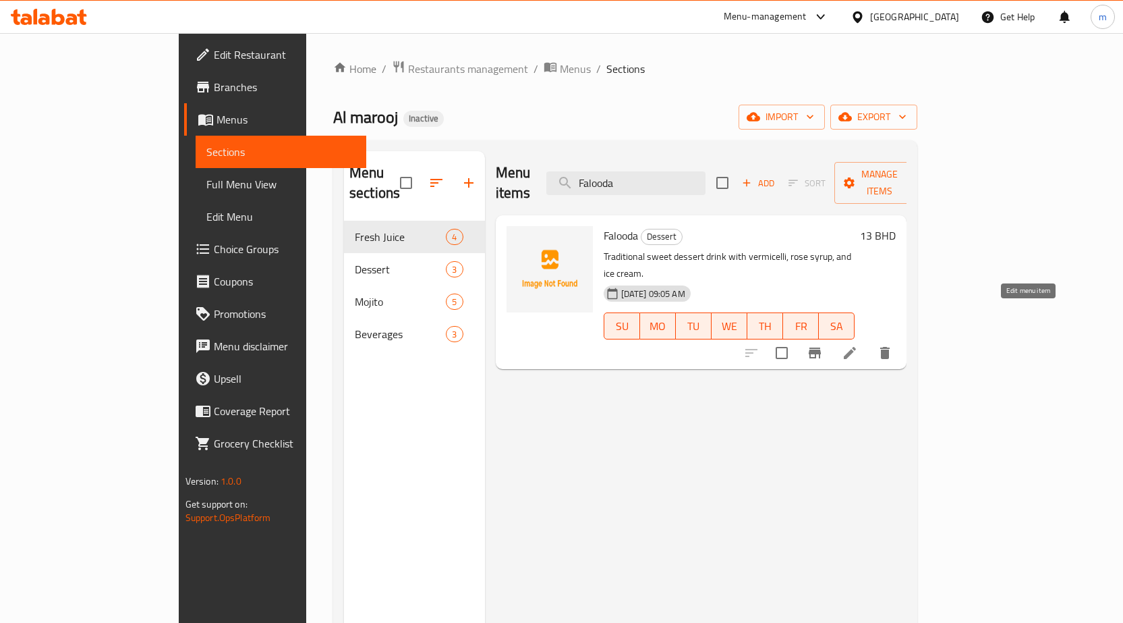
click at [858, 345] on icon at bounding box center [850, 353] width 16 height 16
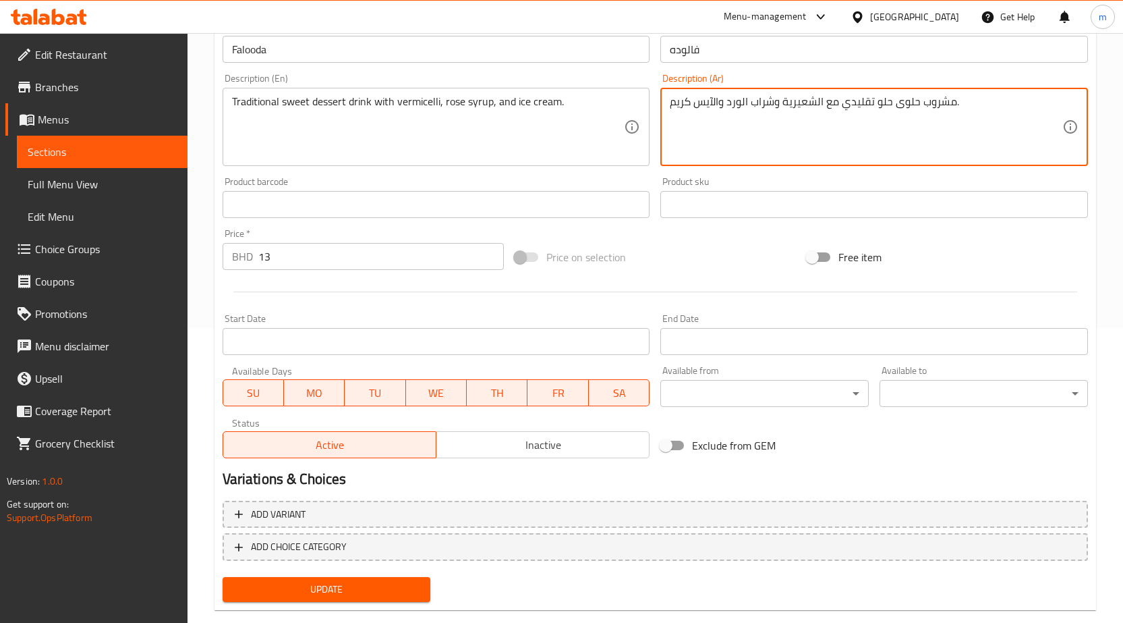
scroll to position [320, 0]
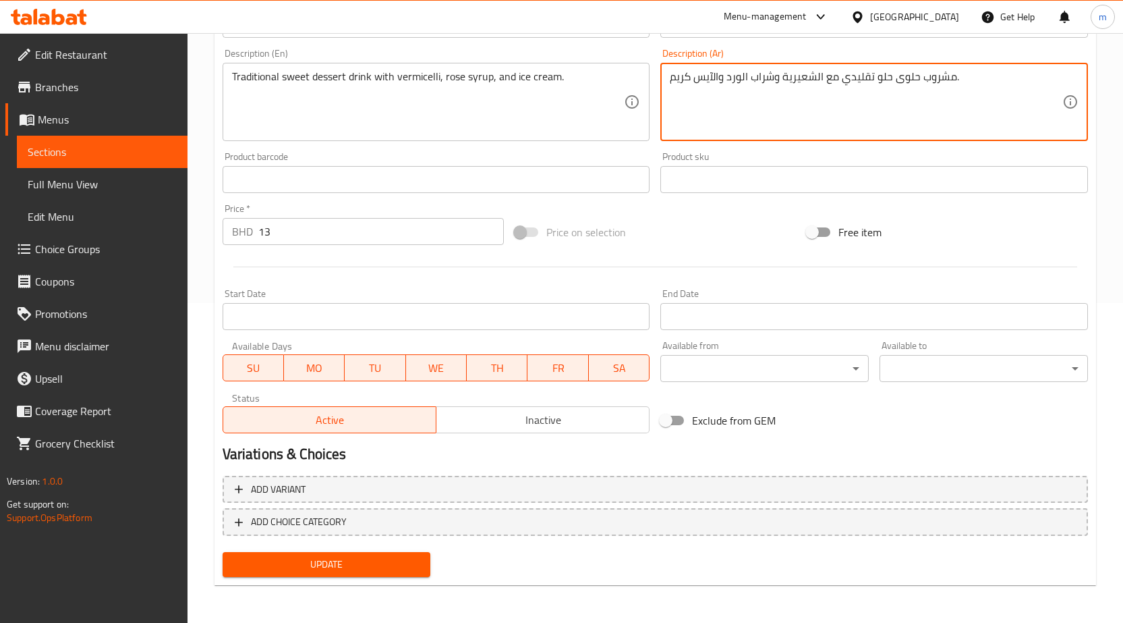
type textarea "مشروب حلوى حلو تقليدي مع الشعيرية وشراب الورد والآيس كريم."
click at [332, 568] on span "Update" at bounding box center [326, 564] width 187 height 17
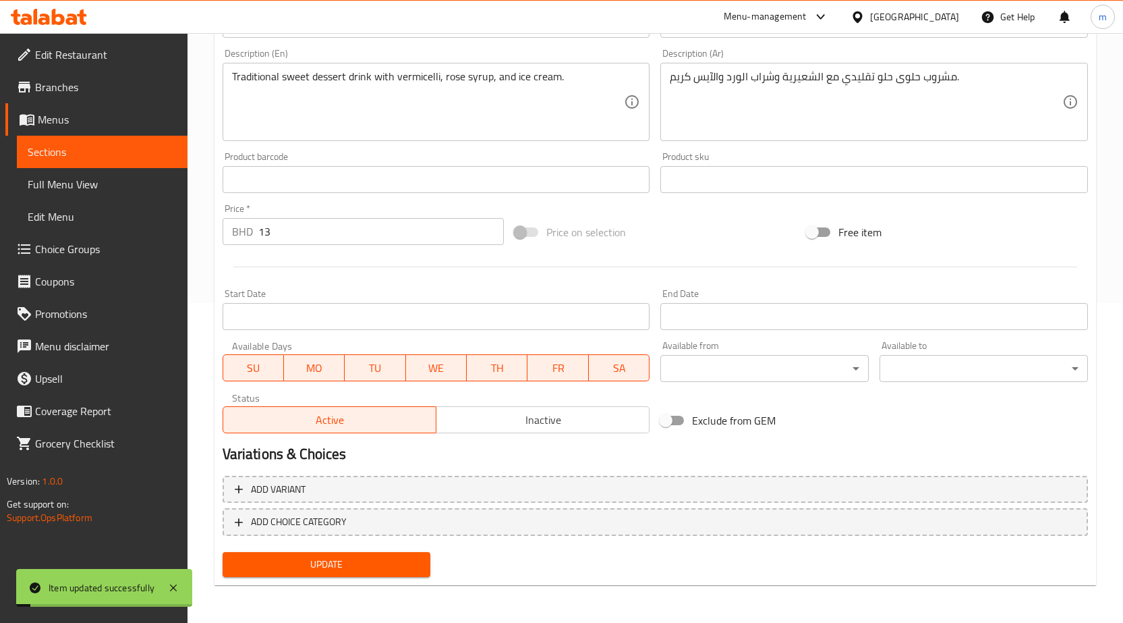
click at [71, 179] on span "Full Menu View" at bounding box center [102, 184] width 149 height 16
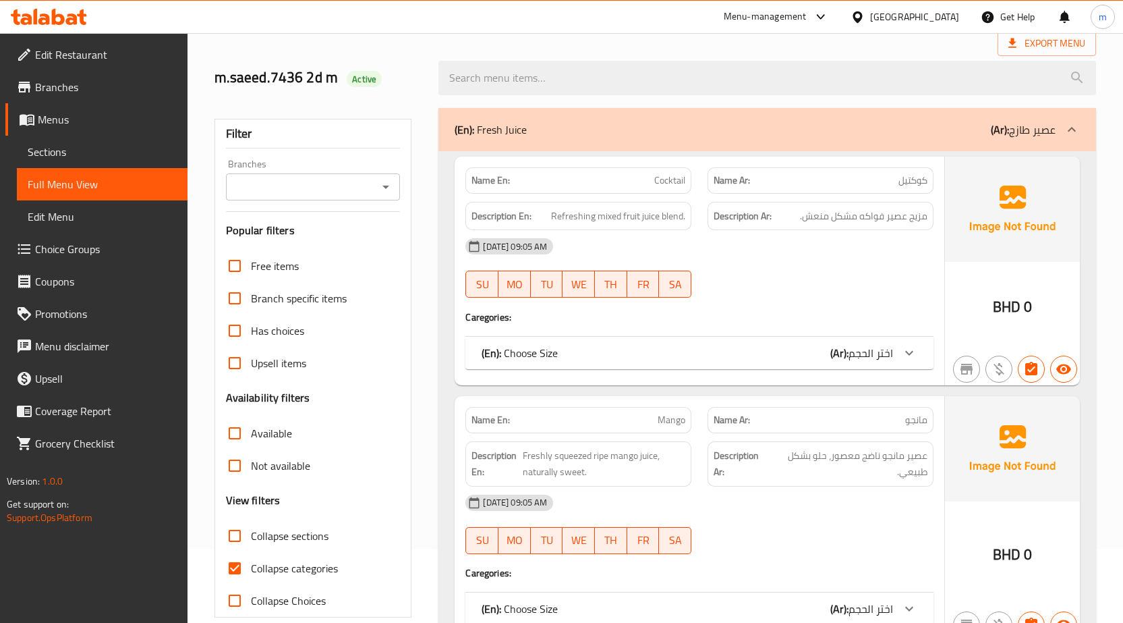
scroll to position [202, 0]
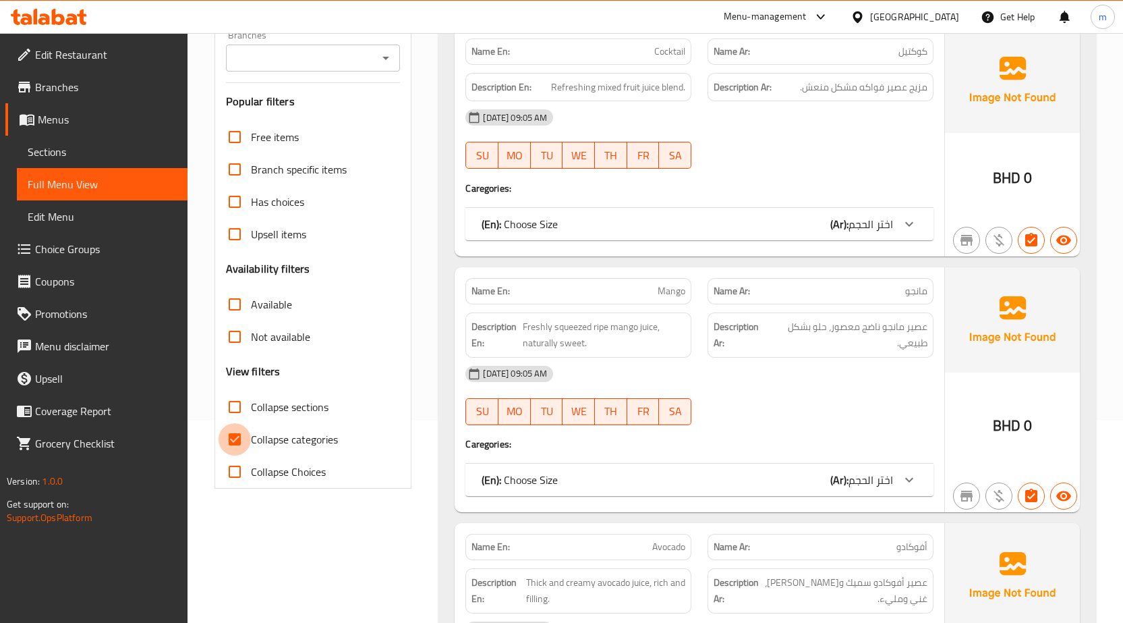
click at [241, 441] on input "Collapse categories" at bounding box center [235, 439] width 32 height 32
checkbox input "false"
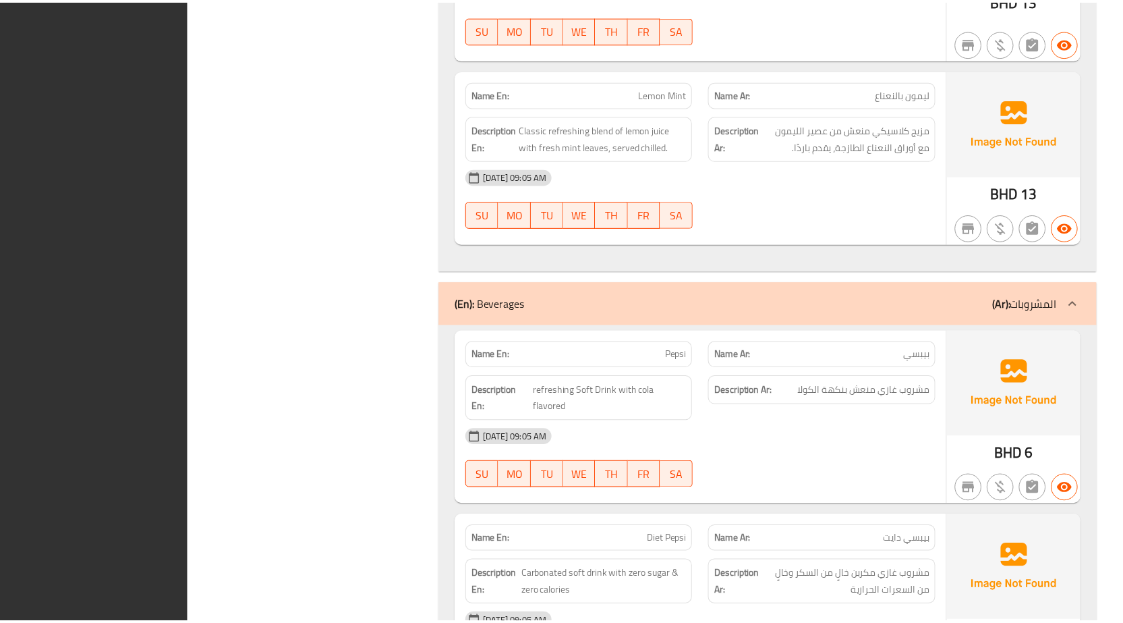
scroll to position [3699, 0]
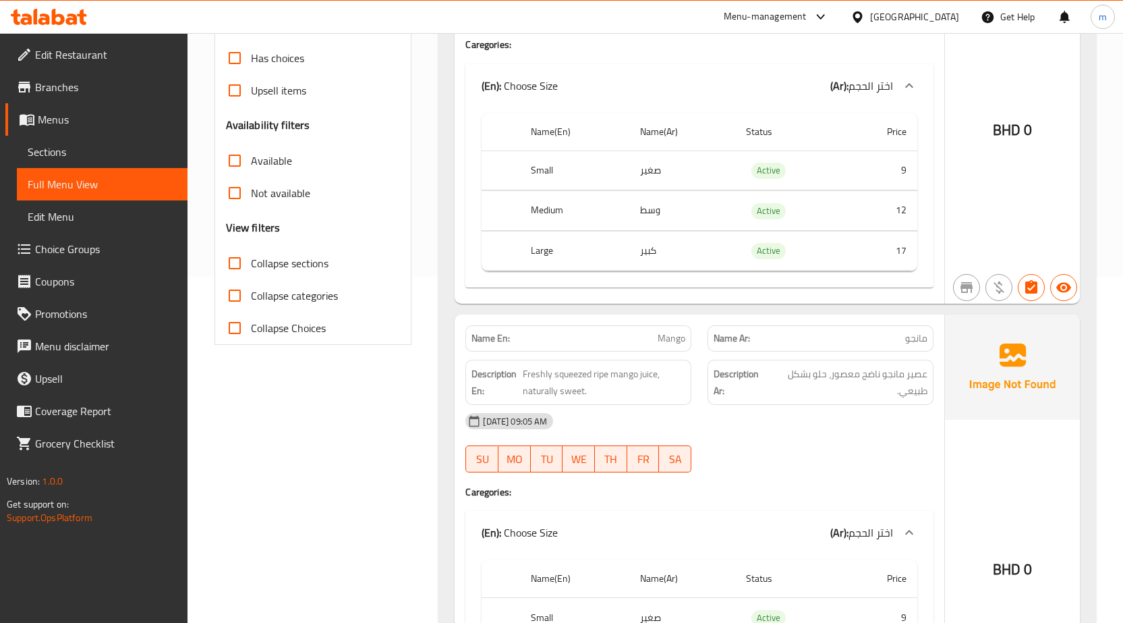
scroll to position [0, 0]
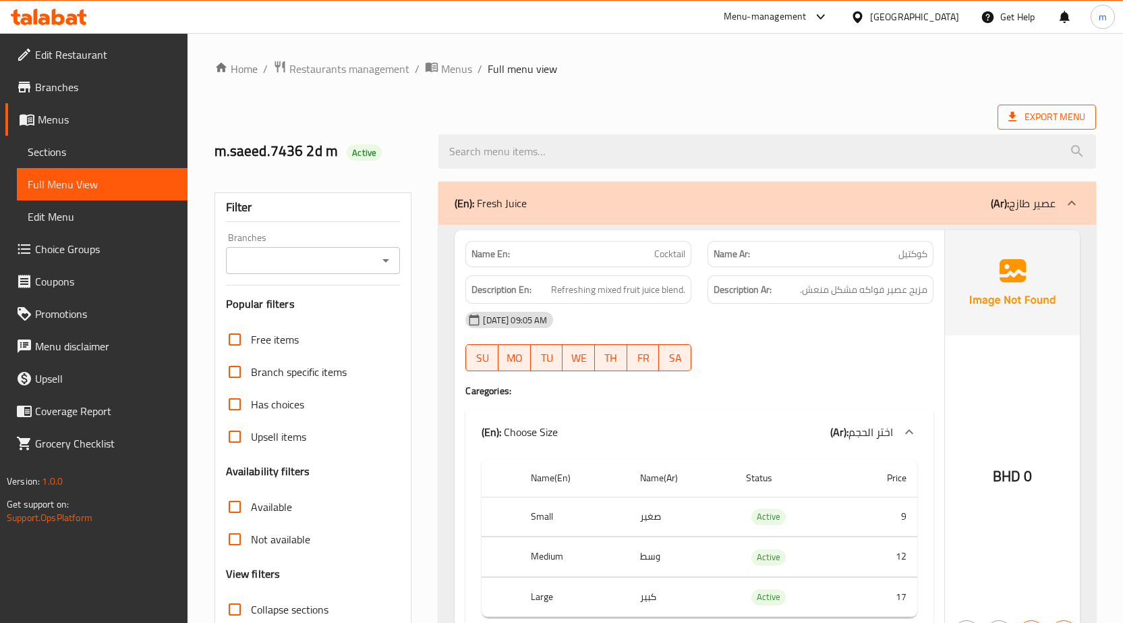
click at [1048, 117] on span "Export Menu" at bounding box center [1046, 117] width 77 height 17
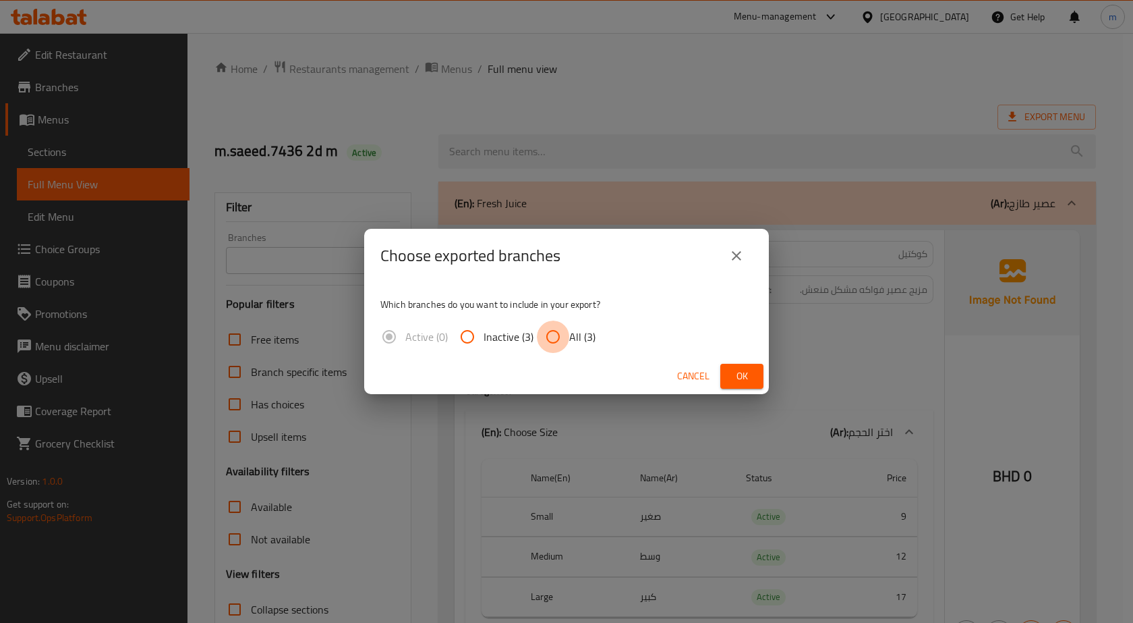
click at [546, 339] on input "All (3)" at bounding box center [553, 336] width 32 height 32
radio input "true"
click at [739, 374] on span "Ok" at bounding box center [742, 376] width 22 height 17
